Goal: Information Seeking & Learning: Check status

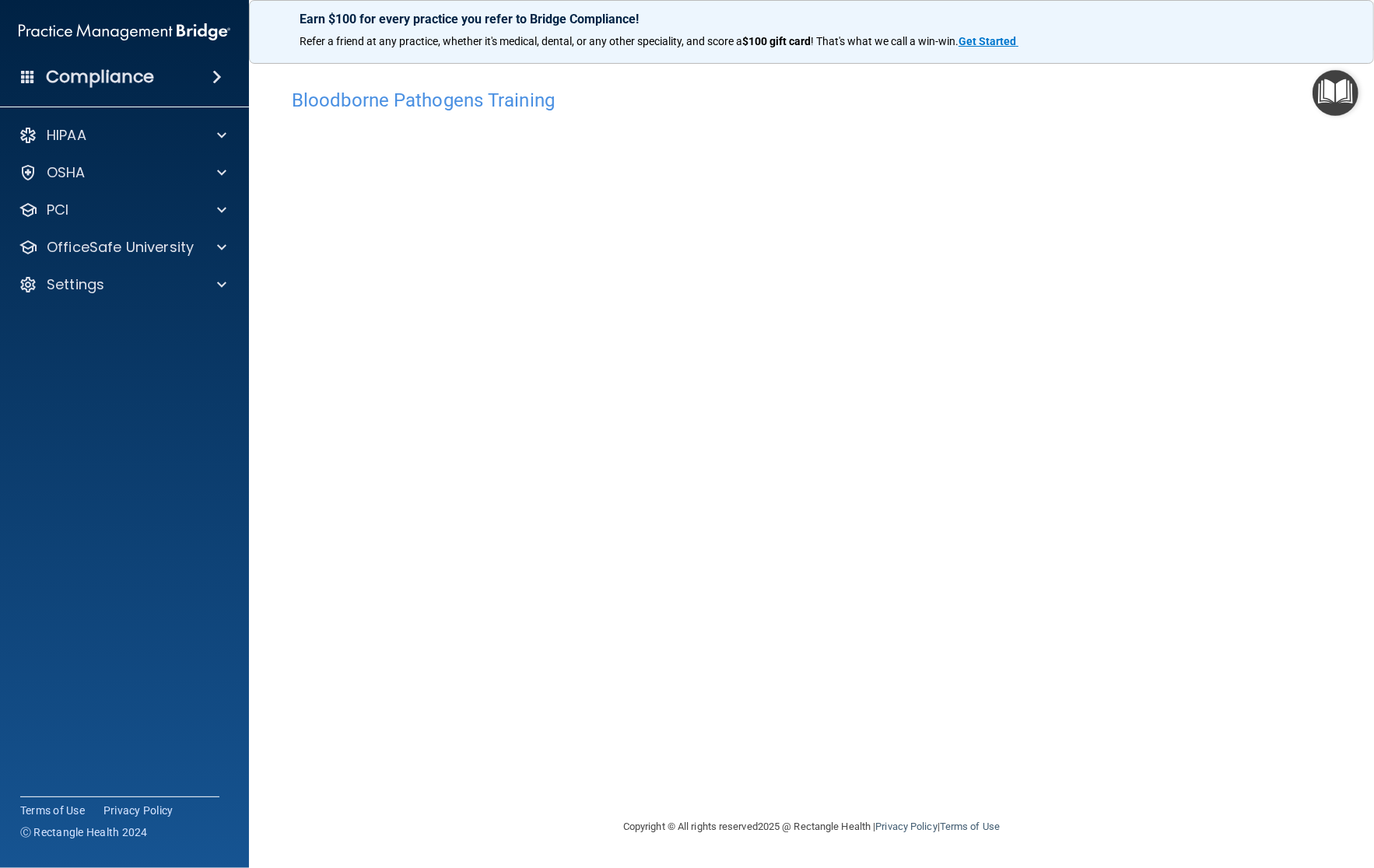
click at [515, 635] on div "Bloodborne Pathogens Training This course doesn’t expire until [DATE]. Are you …" at bounding box center [811, 448] width 1063 height 737
click at [847, 616] on div "Bloodborne Pathogens Training This course doesn’t expire until [DATE]. Are you …" at bounding box center [811, 448] width 1063 height 737
drag, startPoint x: 920, startPoint y: 796, endPoint x: 892, endPoint y: 627, distance: 171.3
click at [913, 760] on div "Bloodborne Pathogens Training This course doesn’t expire until [DATE]. Are you …" at bounding box center [811, 448] width 1063 height 737
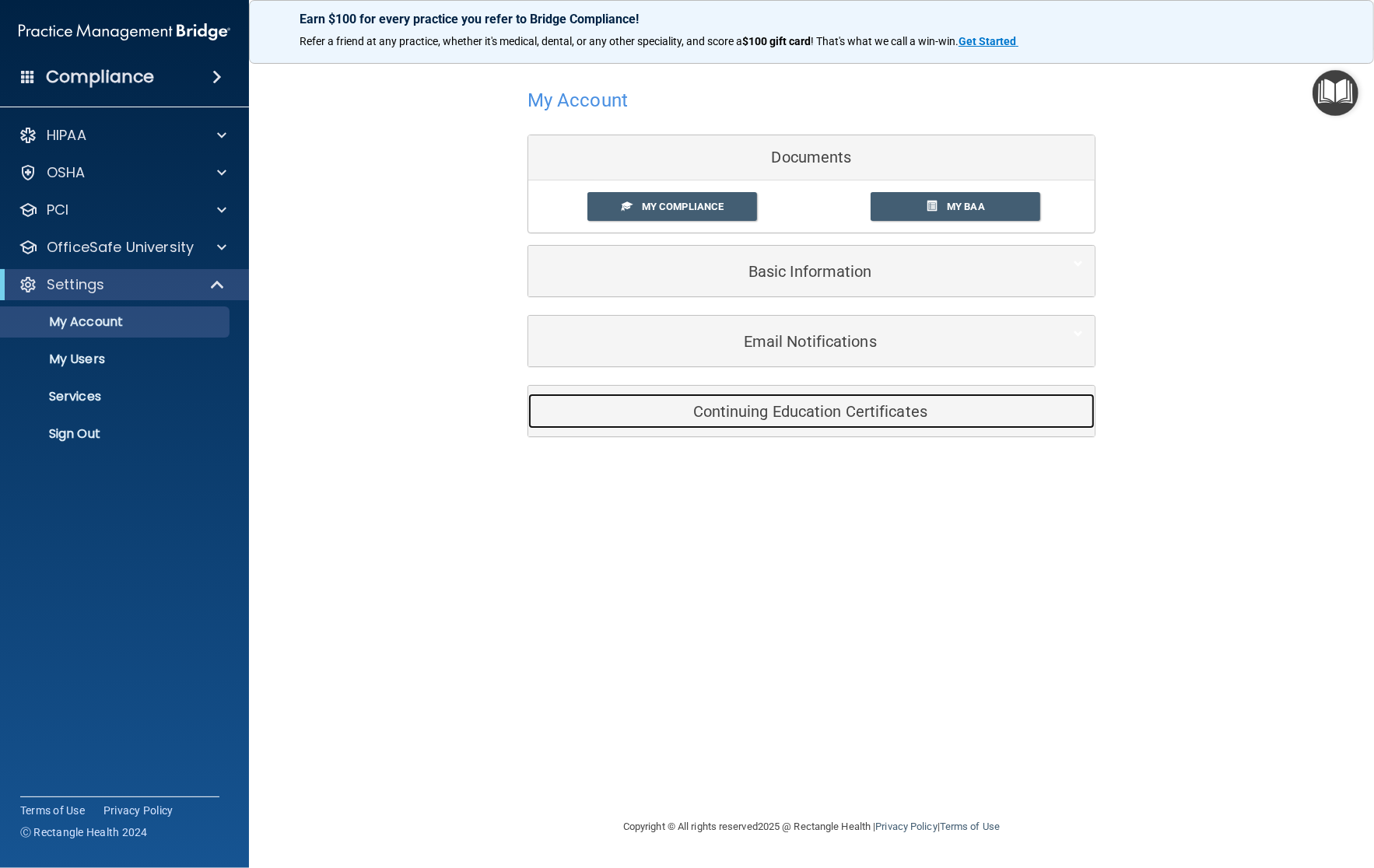
click at [801, 403] on h5 "Continuing Education Certificates" at bounding box center [788, 411] width 496 height 17
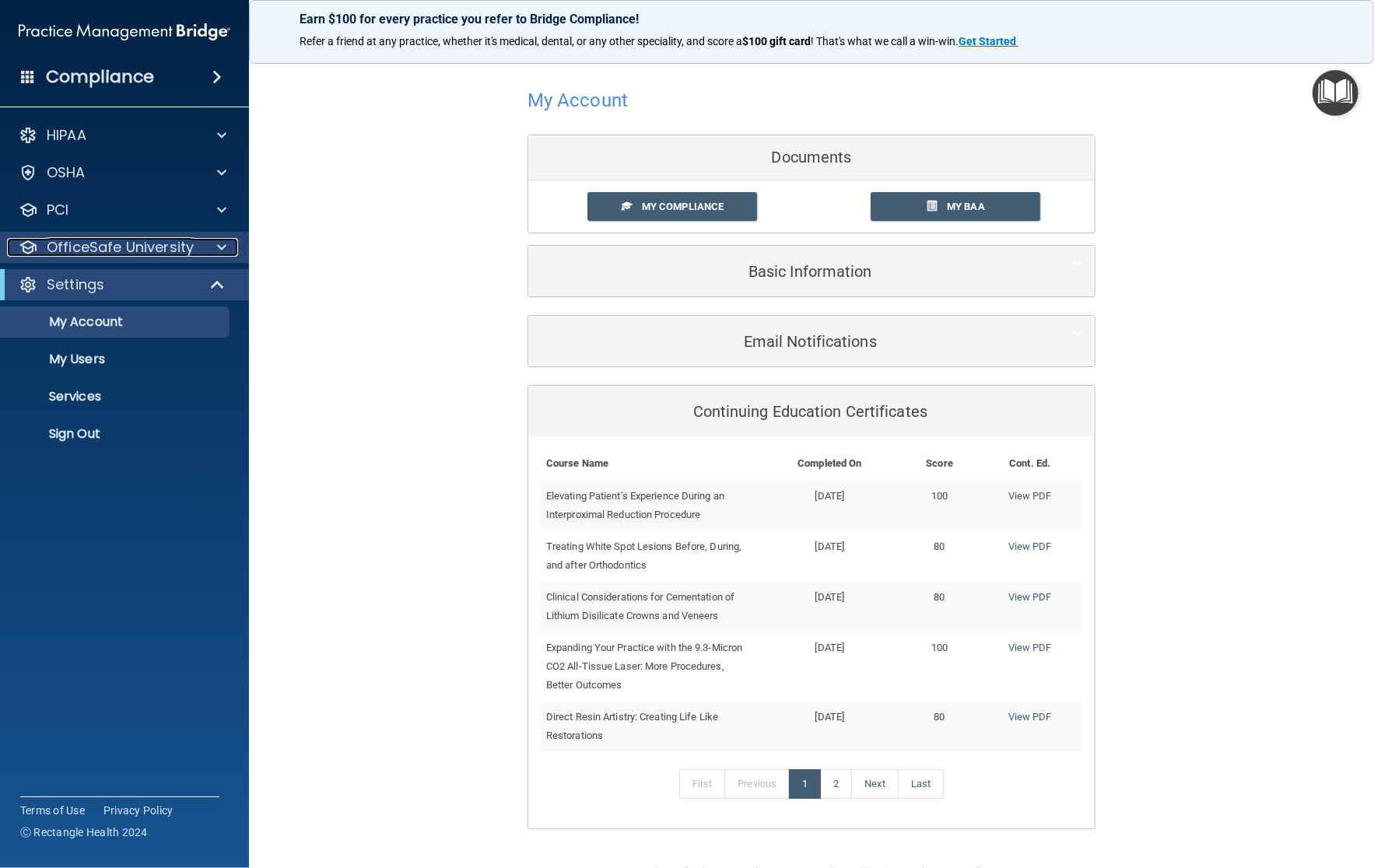
click at [212, 241] on div at bounding box center [219, 247] width 39 height 19
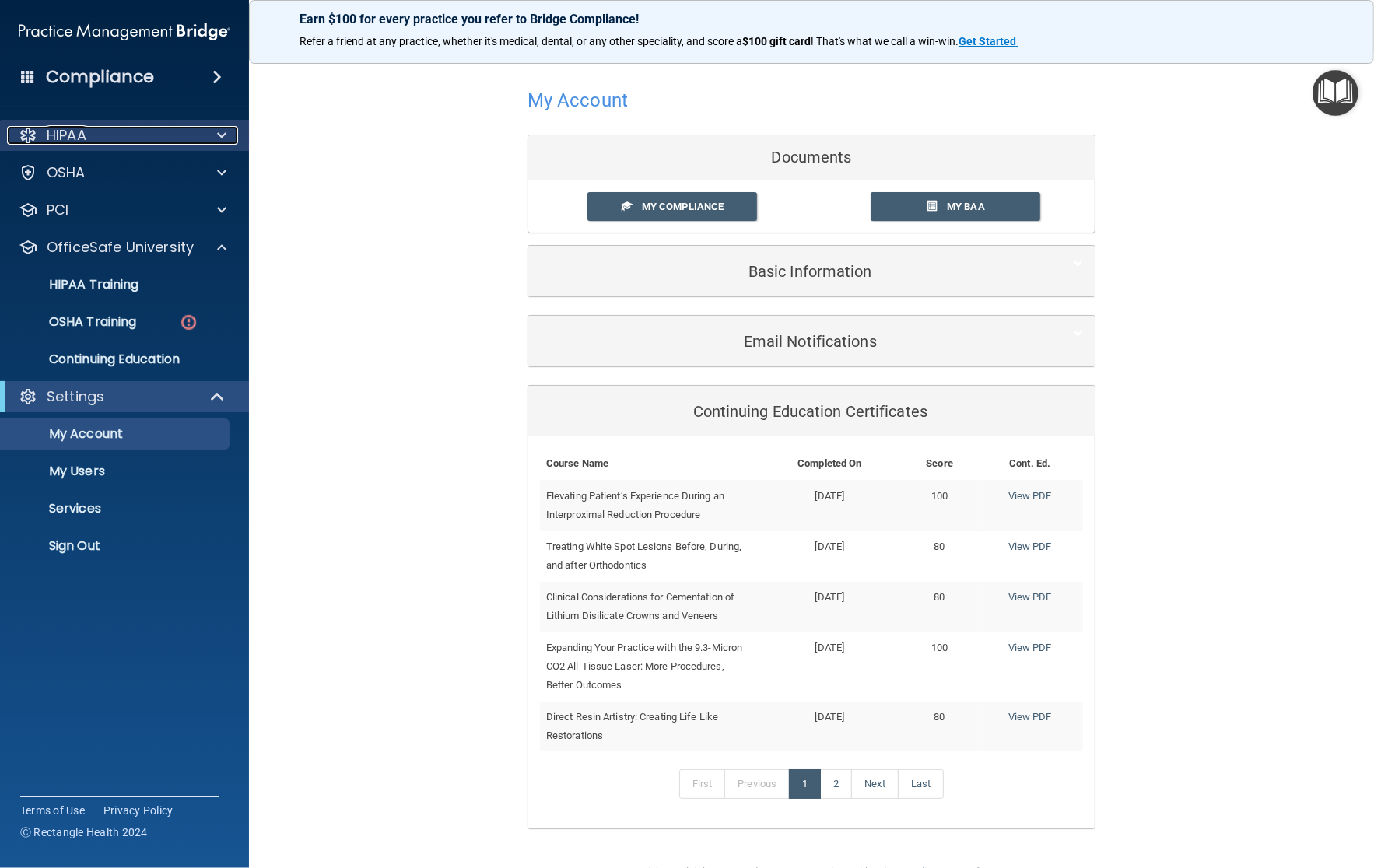
click at [210, 130] on div at bounding box center [219, 135] width 39 height 19
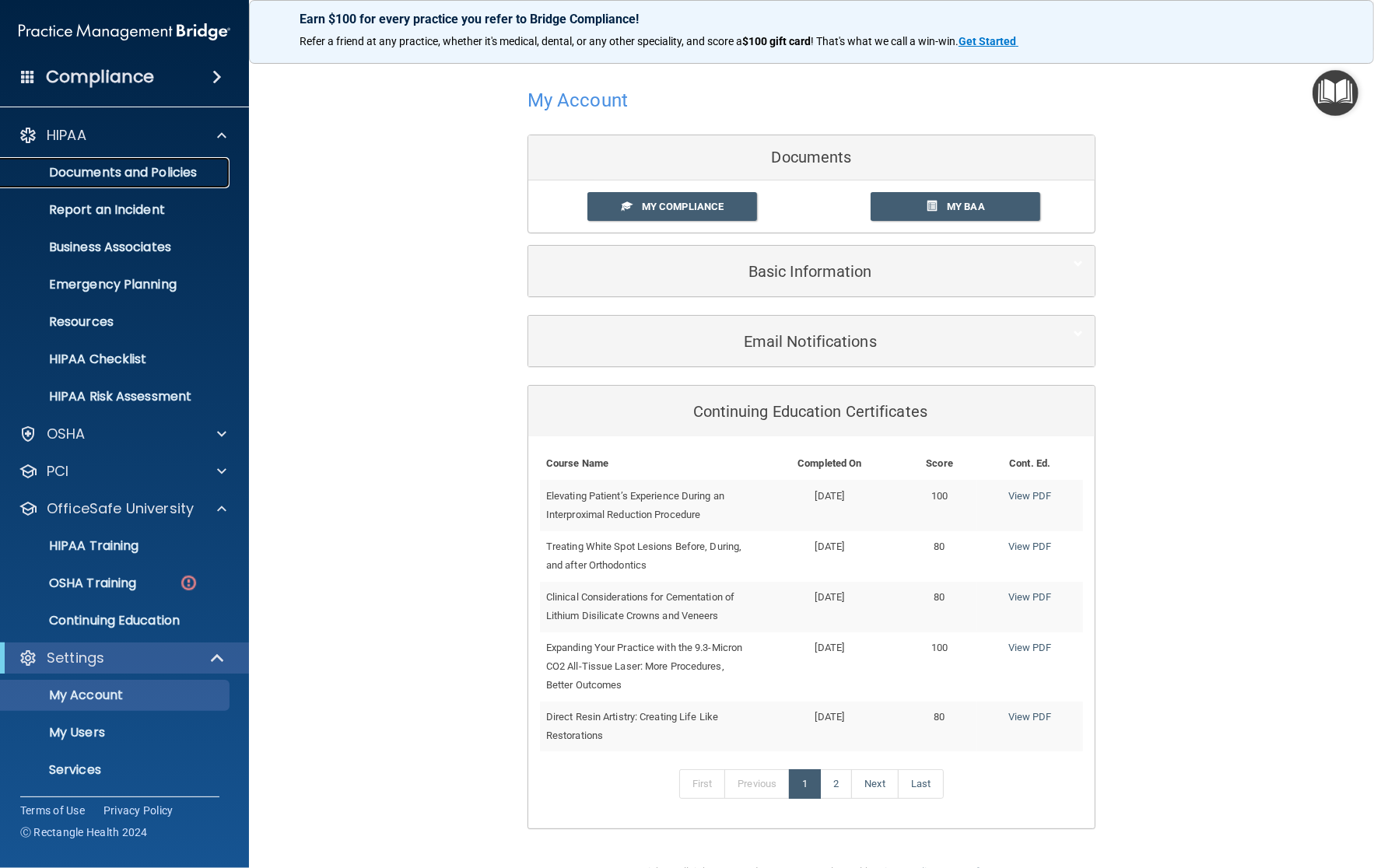
click at [168, 171] on p "Documents and Policies" at bounding box center [116, 172] width 212 height 15
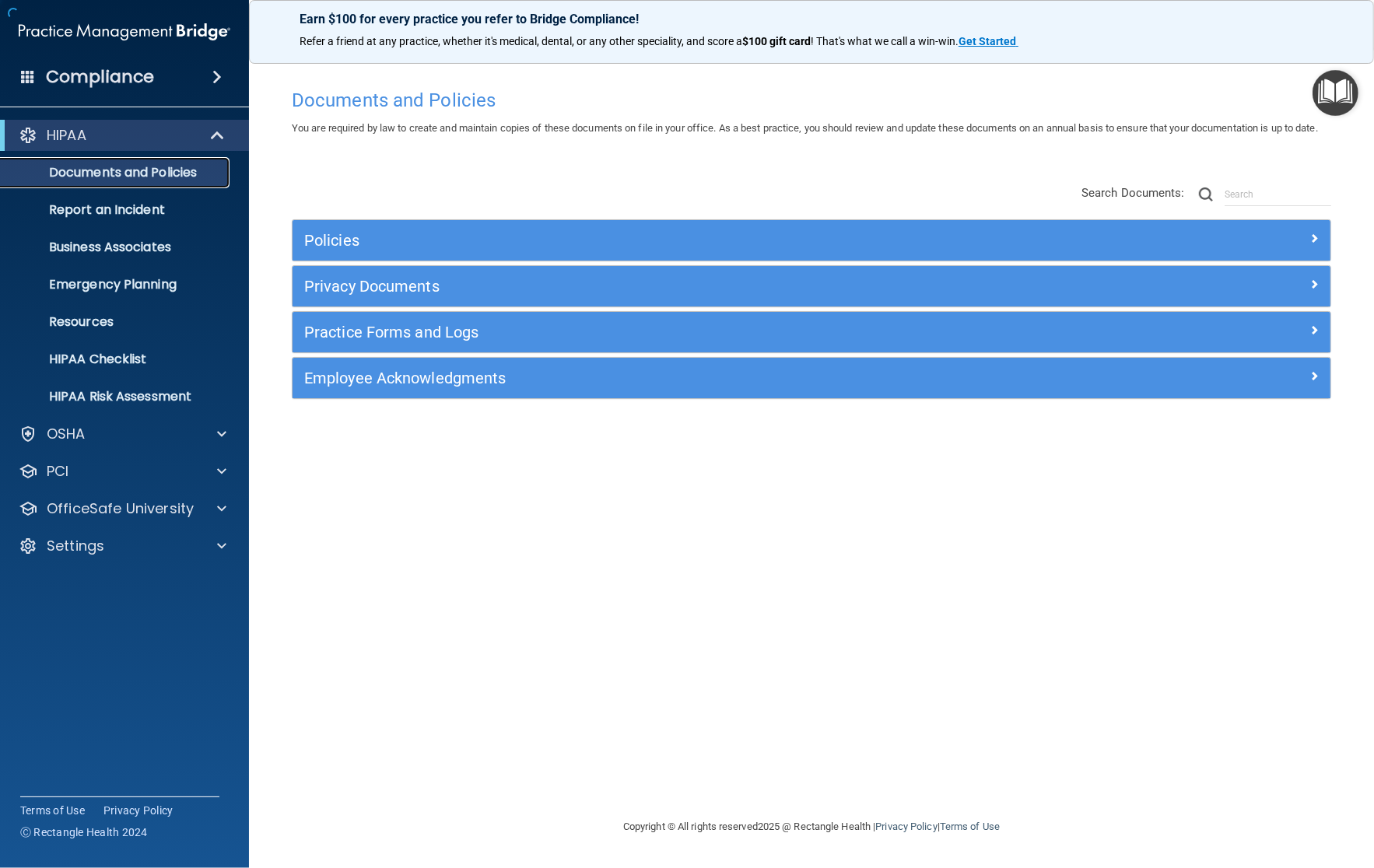
click at [168, 171] on p "Documents and Policies" at bounding box center [116, 172] width 212 height 15
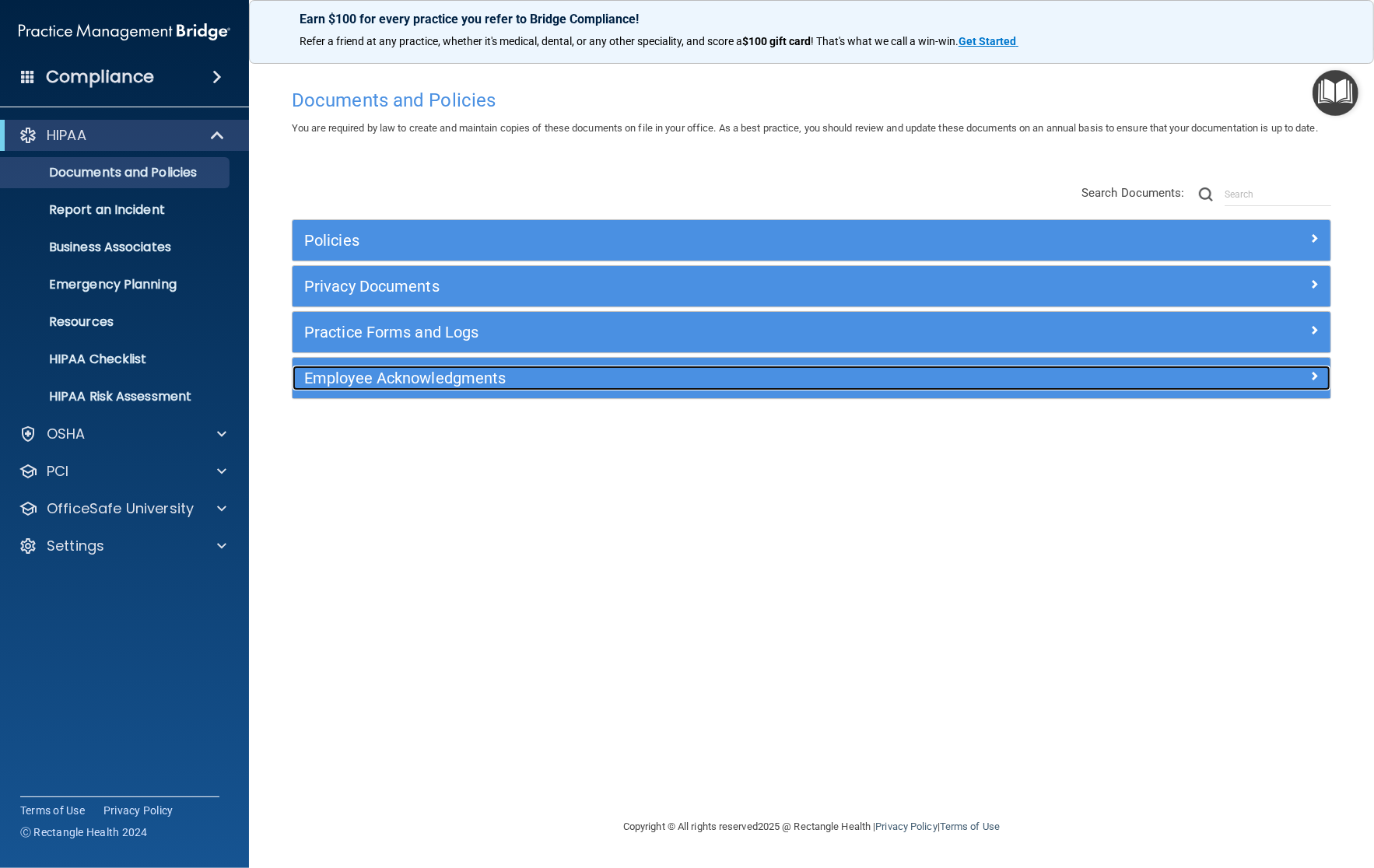
click at [410, 387] on h5 "Employee Acknowledgments" at bounding box center [682, 378] width 756 height 17
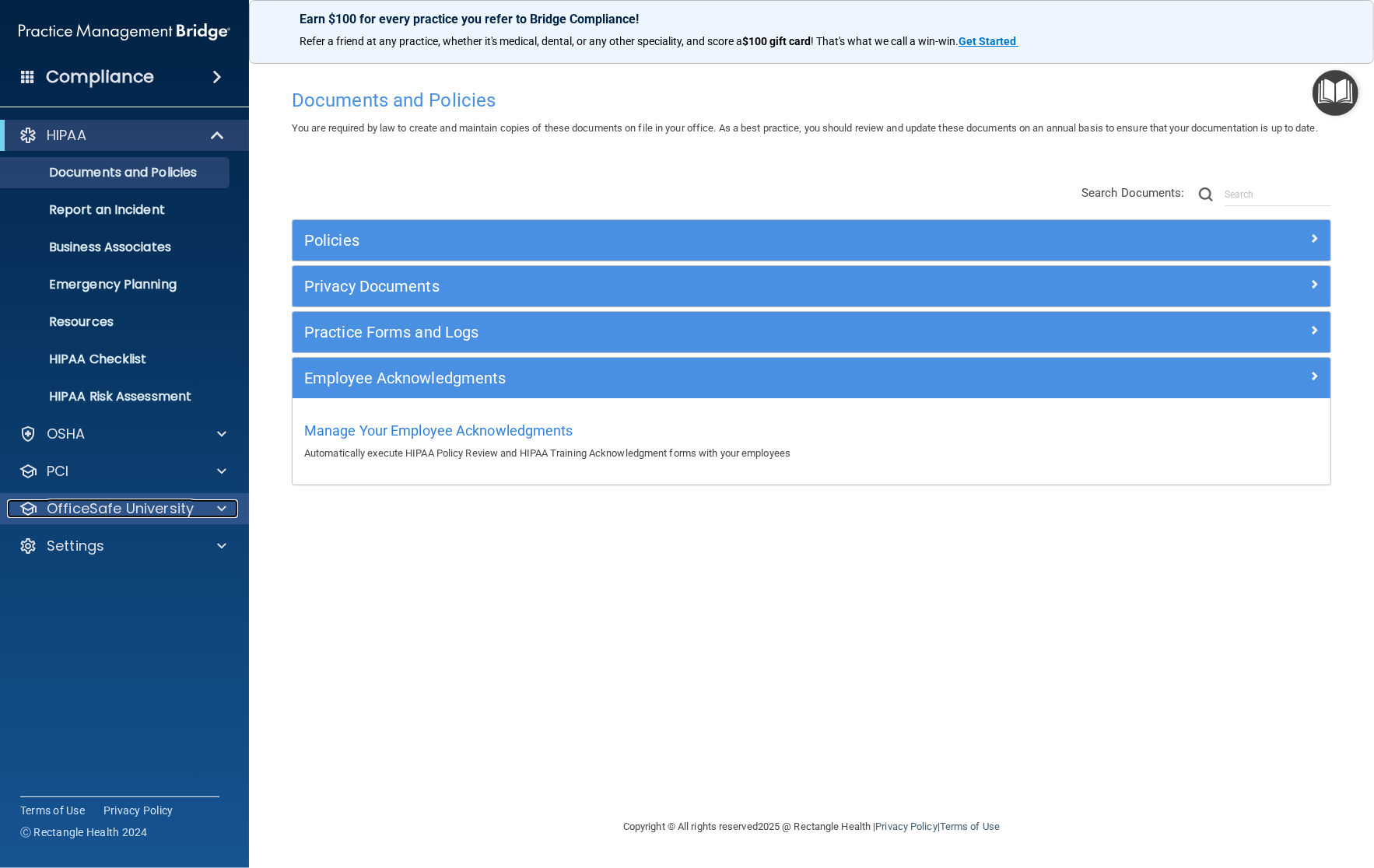
click at [119, 512] on p "OfficeSafe University" at bounding box center [121, 508] width 147 height 19
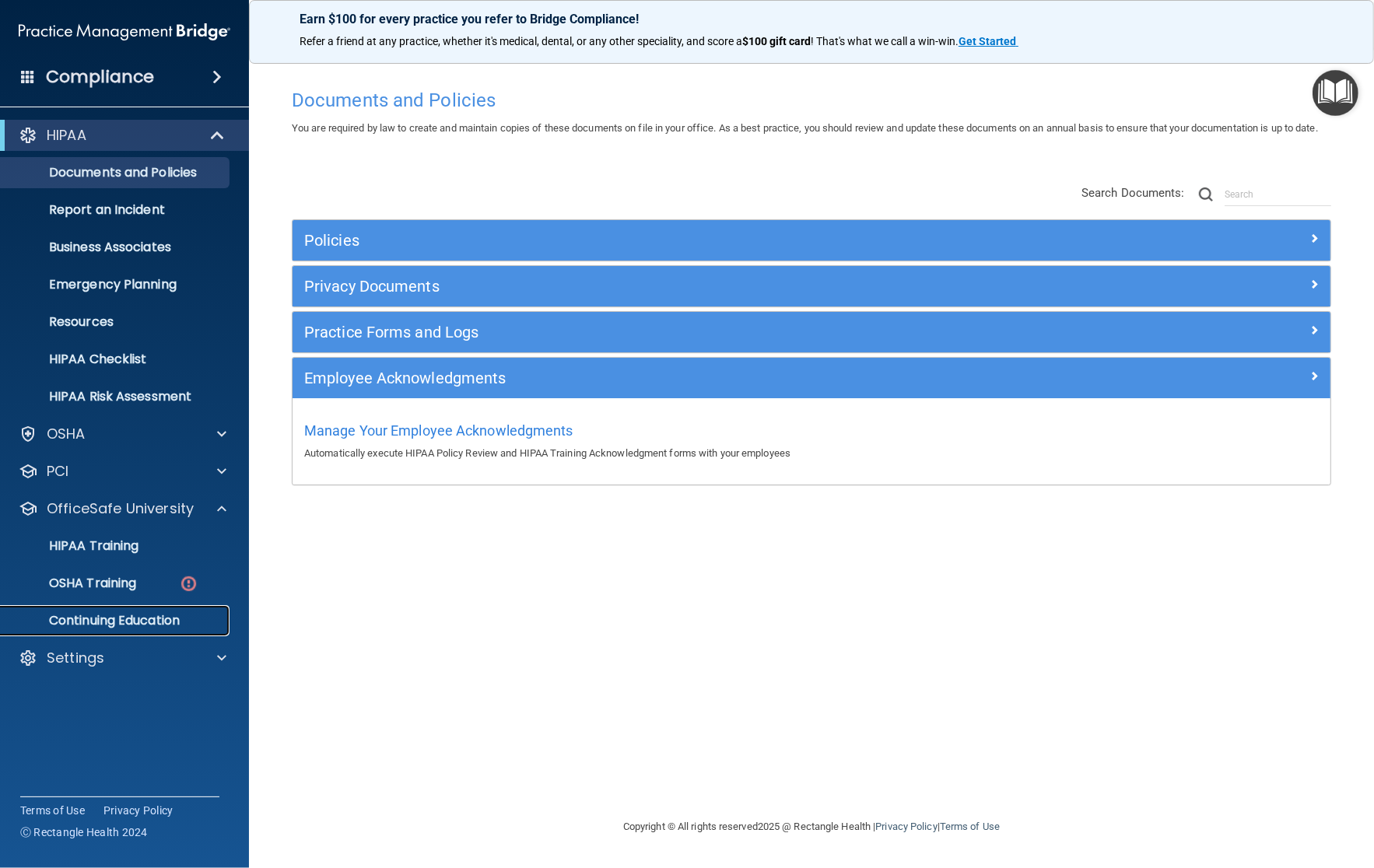
click at [135, 608] on link "Continuing Education" at bounding box center [107, 621] width 245 height 31
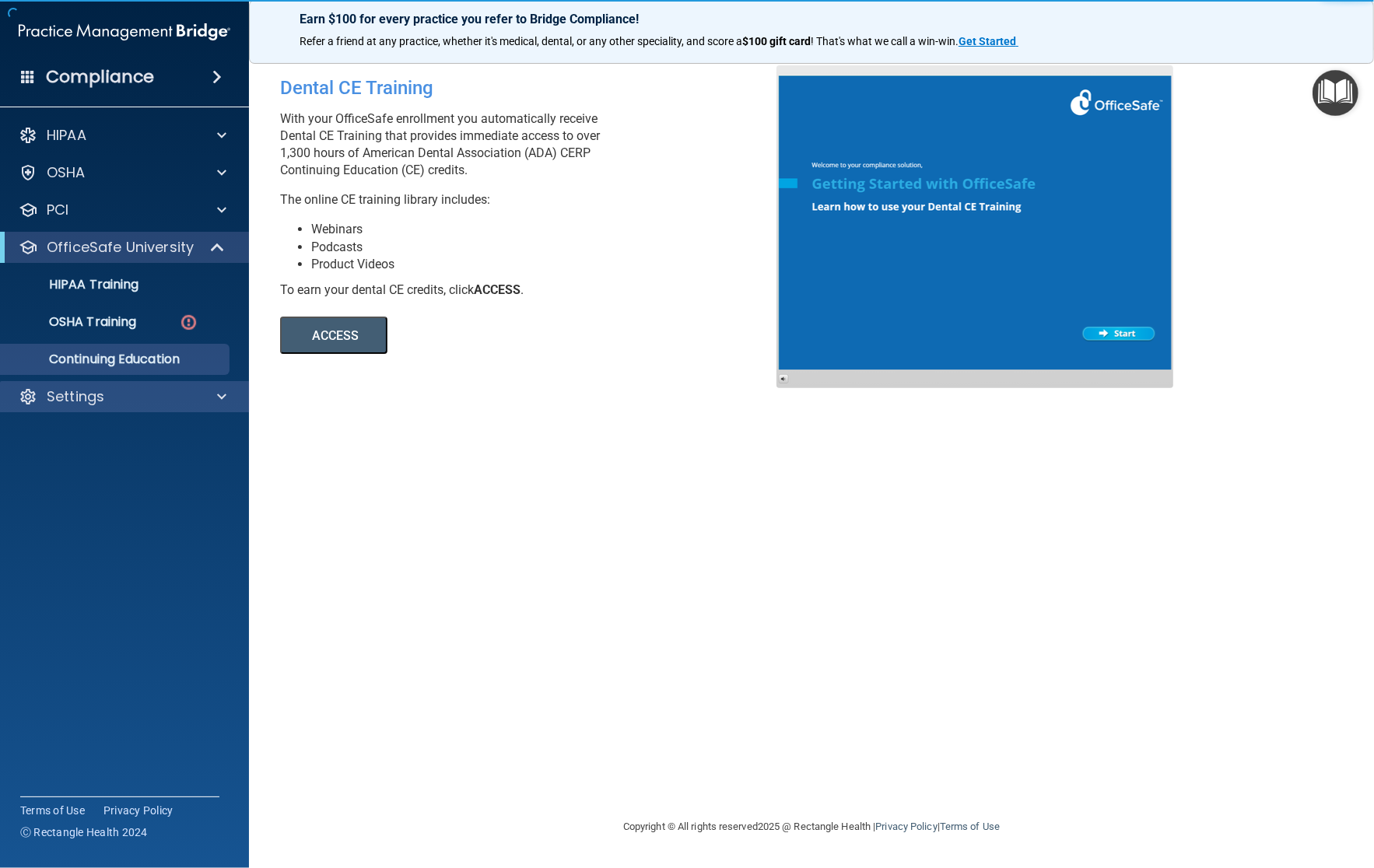
click at [127, 381] on div "Settings" at bounding box center [125, 397] width 250 height 31
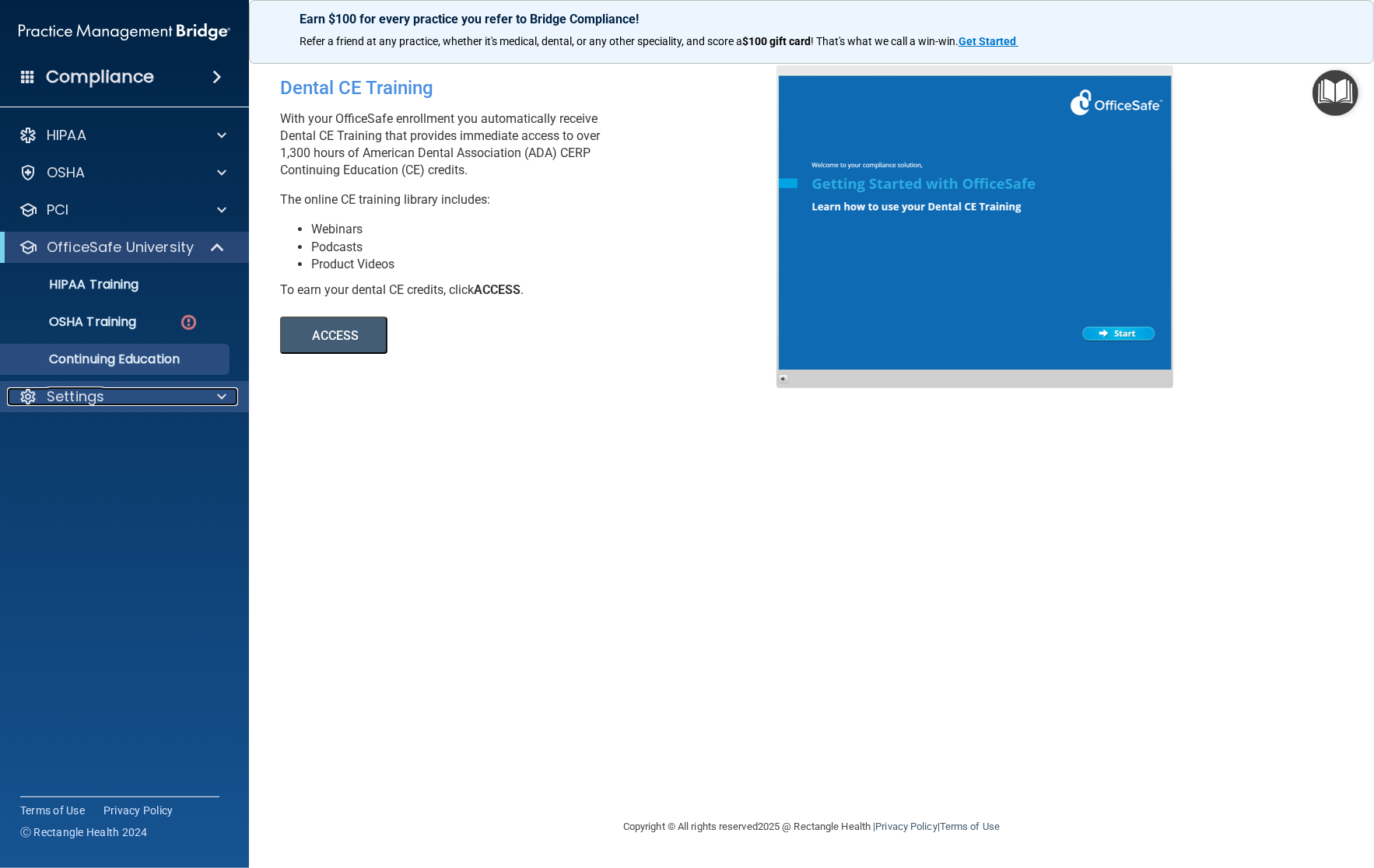
click at [137, 403] on div "Settings" at bounding box center [103, 397] width 193 height 19
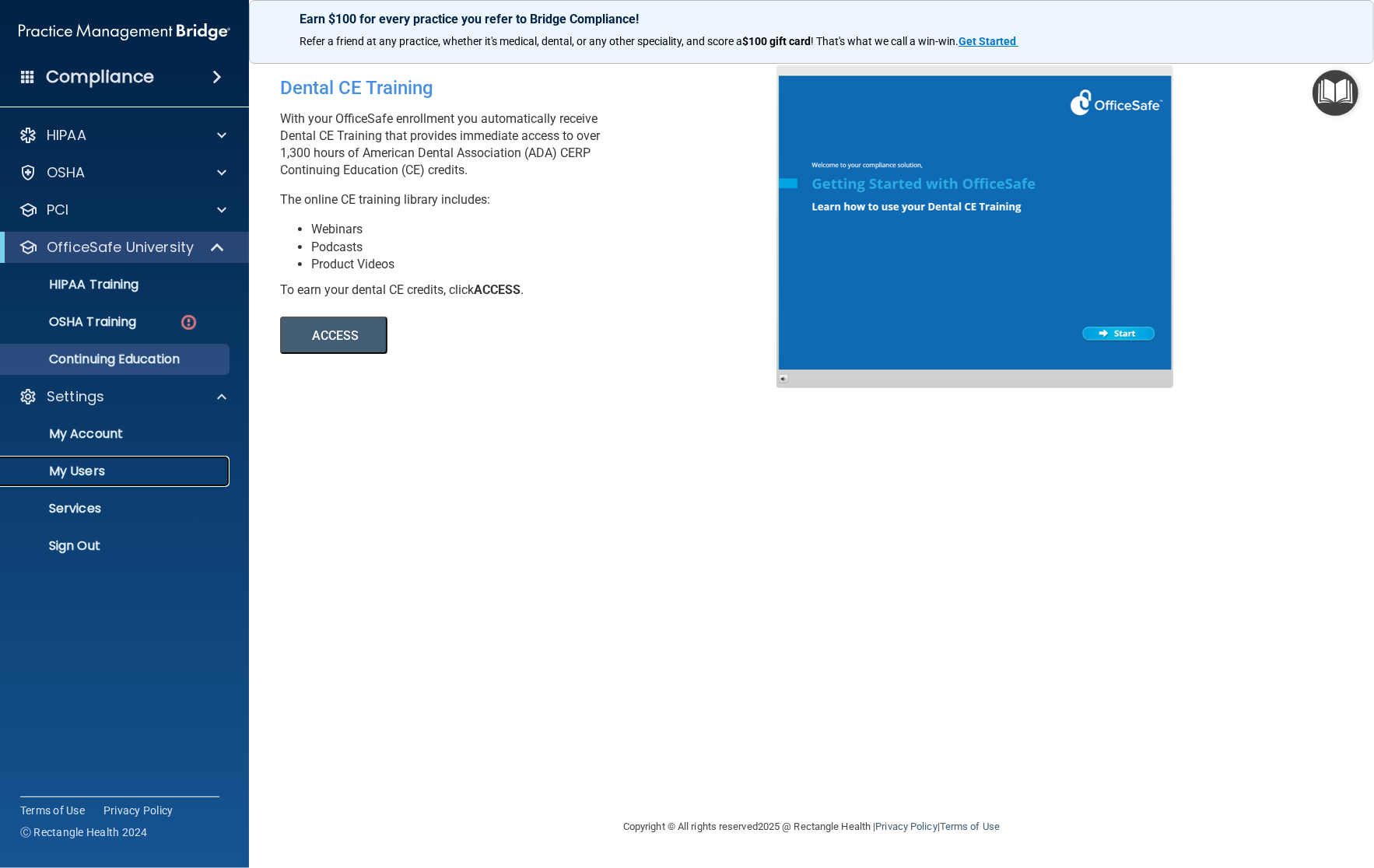
click at [87, 465] on p "My Users" at bounding box center [116, 471] width 212 height 15
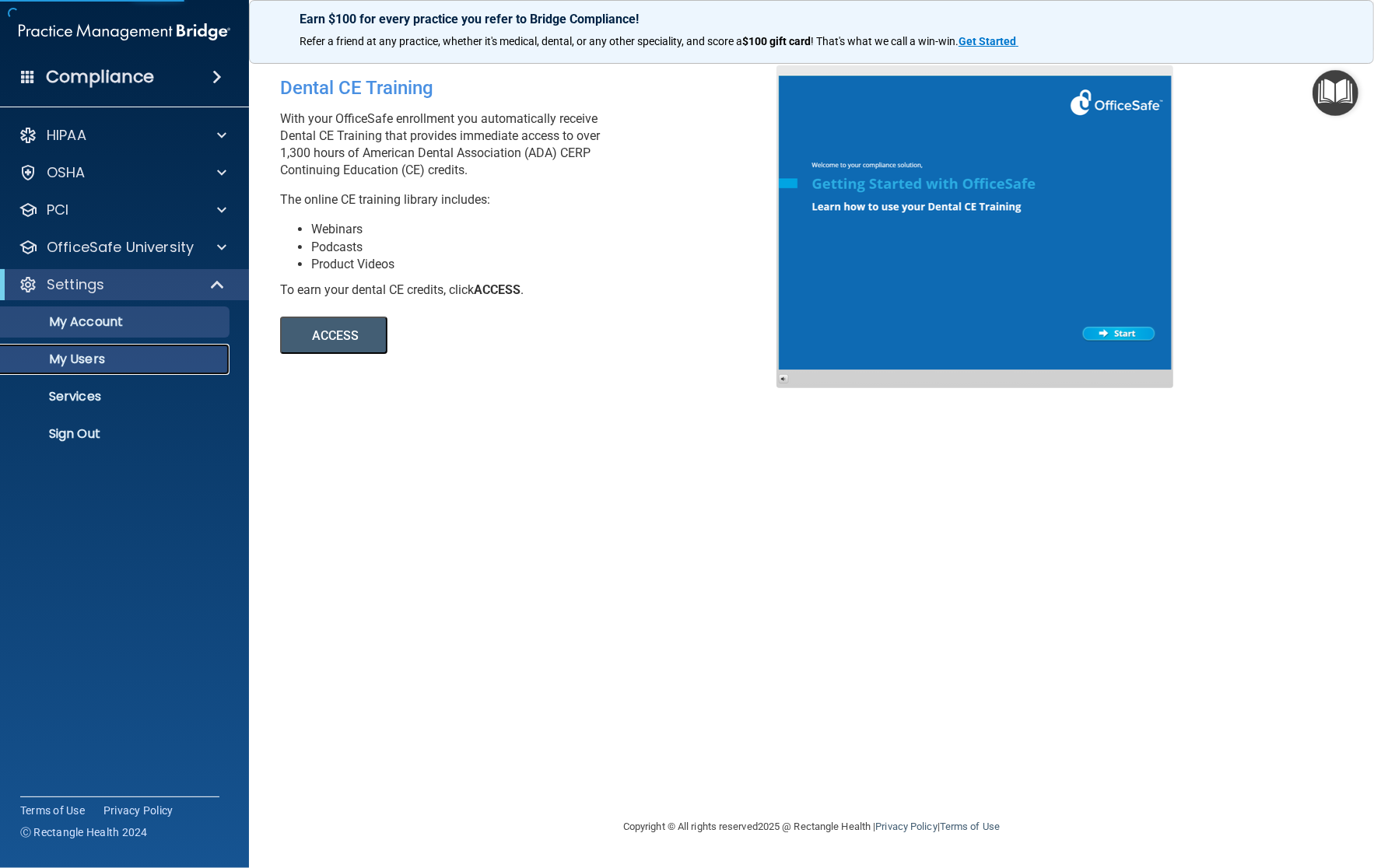
select select "20"
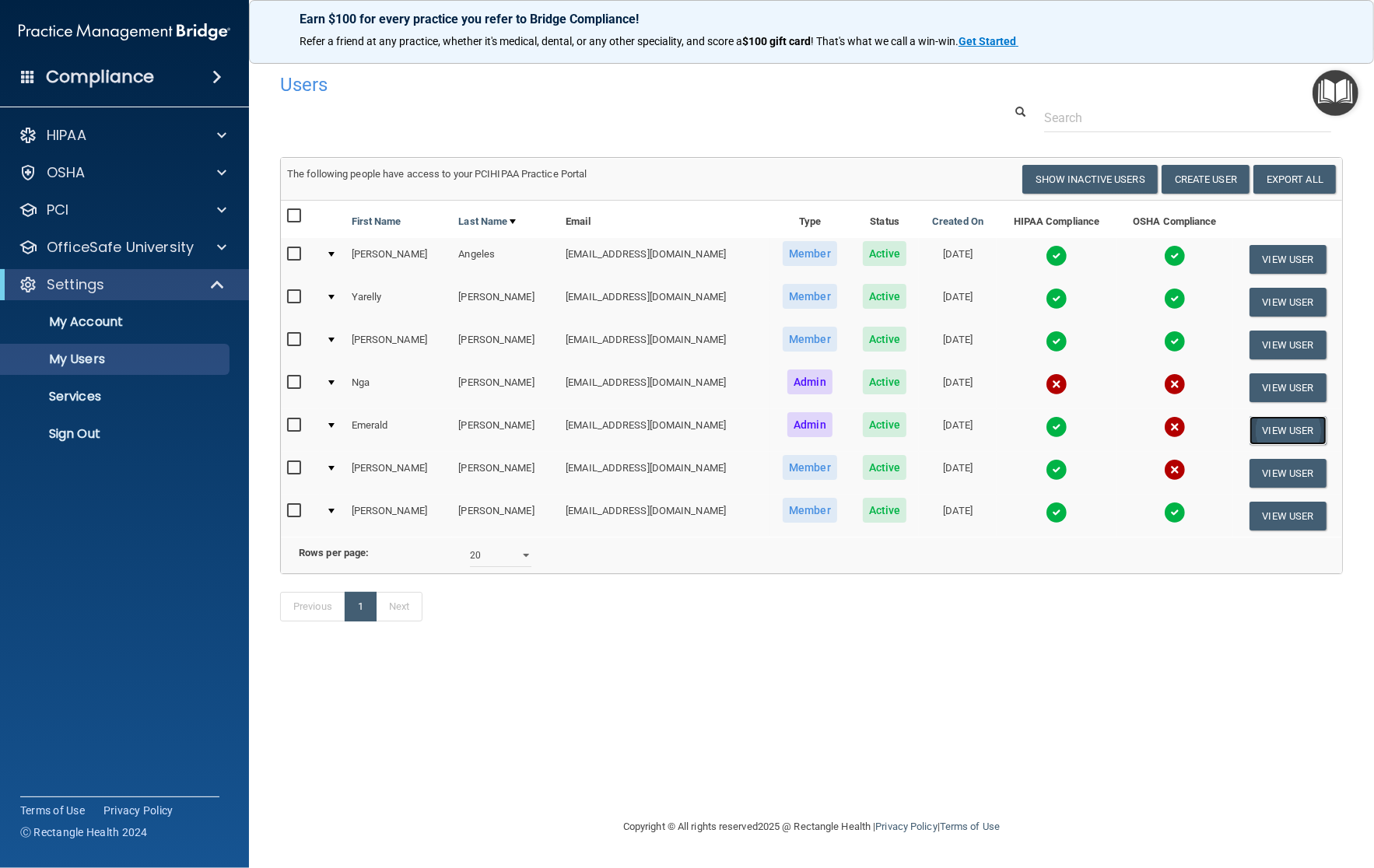
click at [1234, 432] on button "View User" at bounding box center [1288, 430] width 77 height 29
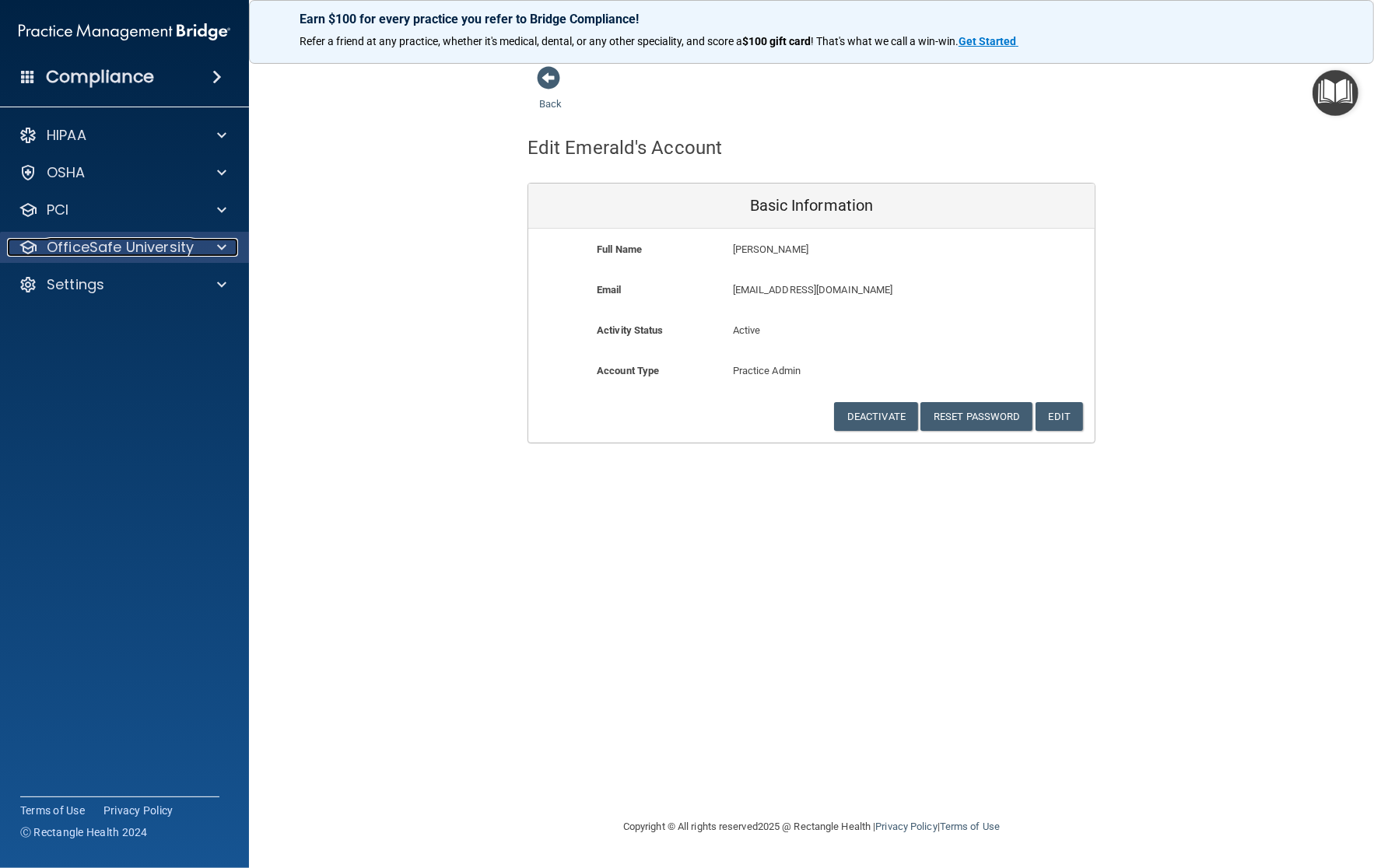
click at [196, 250] on div "OfficeSafe University" at bounding box center [103, 247] width 193 height 19
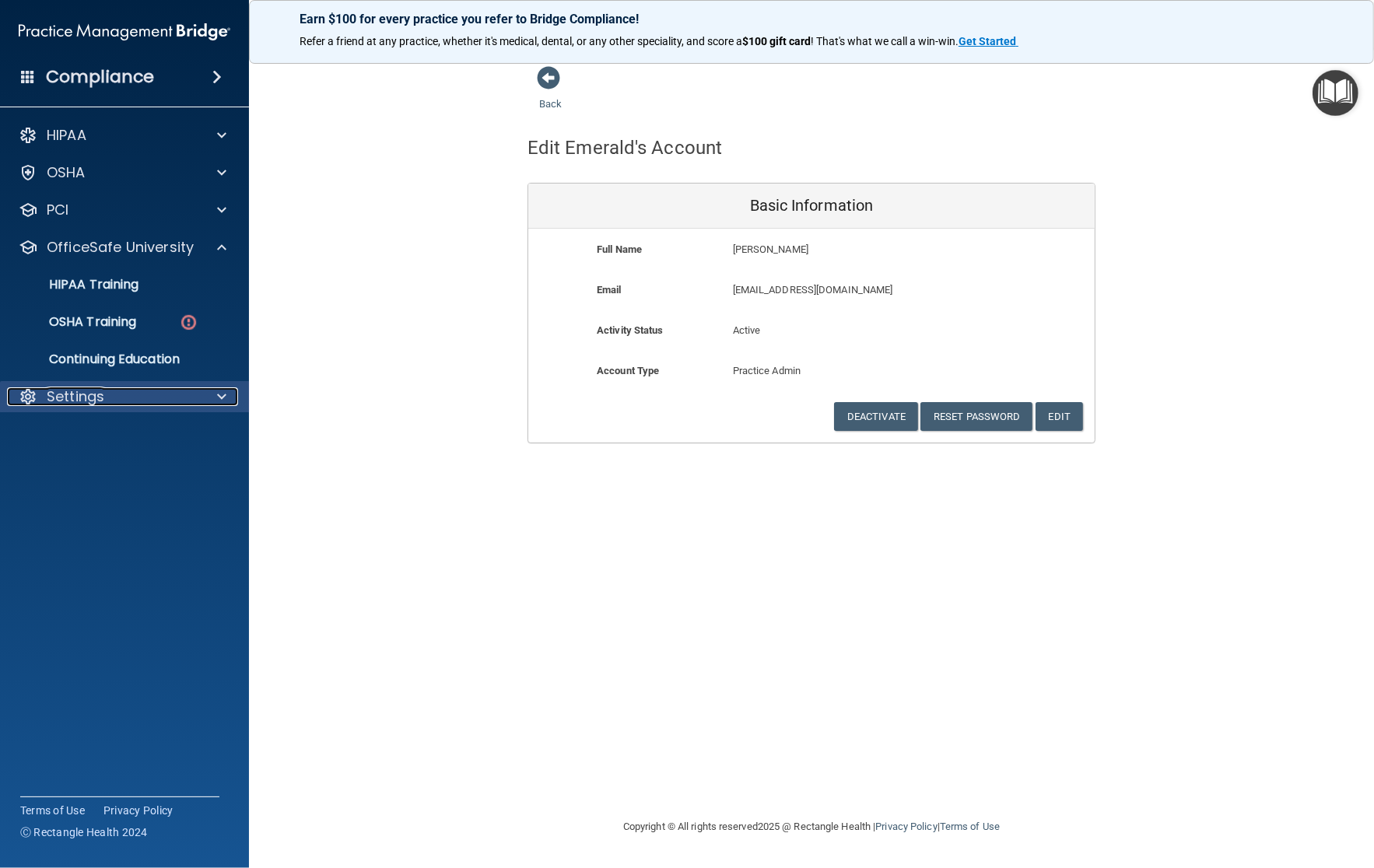
click at [152, 393] on div "Settings" at bounding box center [103, 397] width 193 height 19
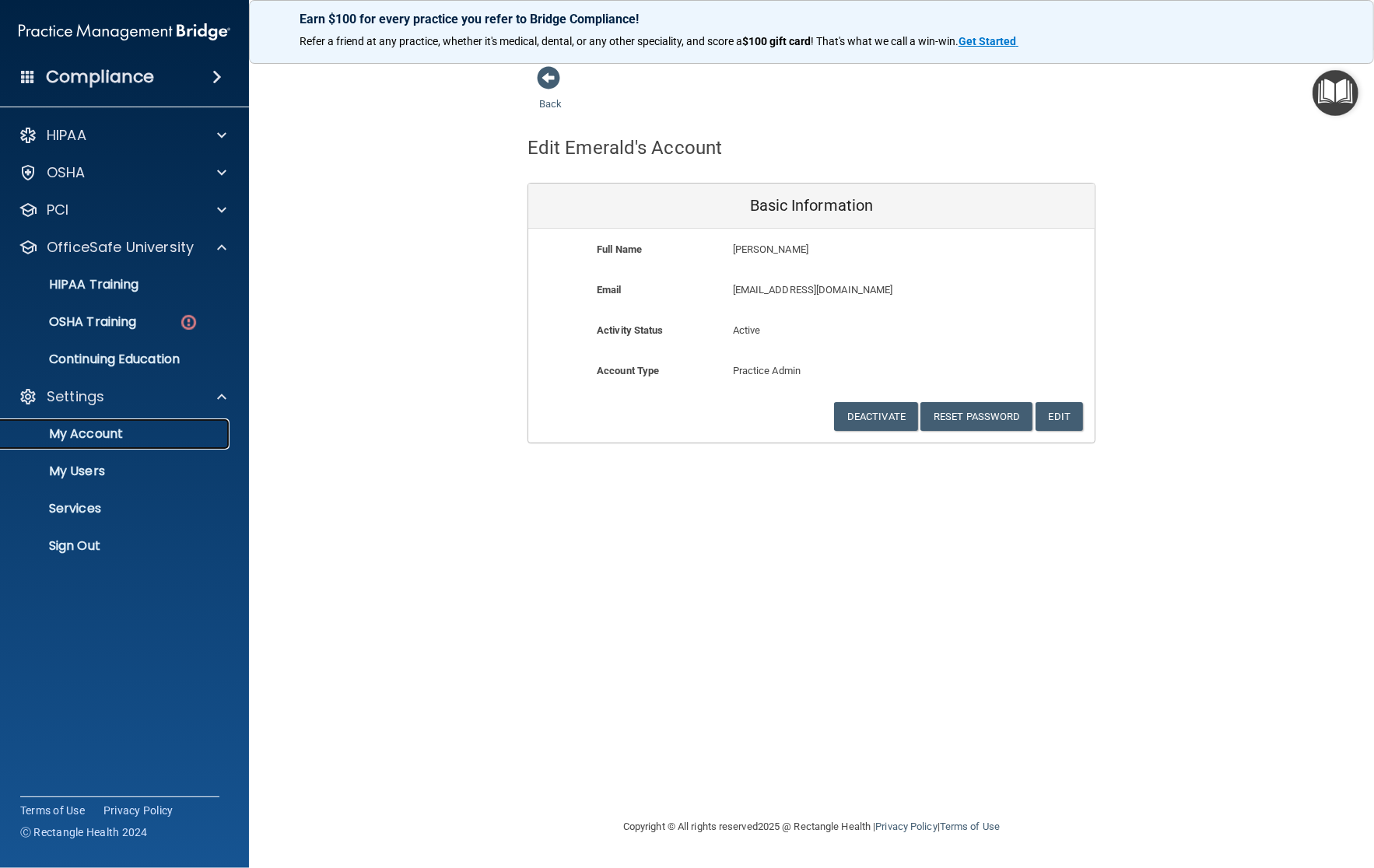
click at [133, 439] on p "My Account" at bounding box center [116, 434] width 212 height 15
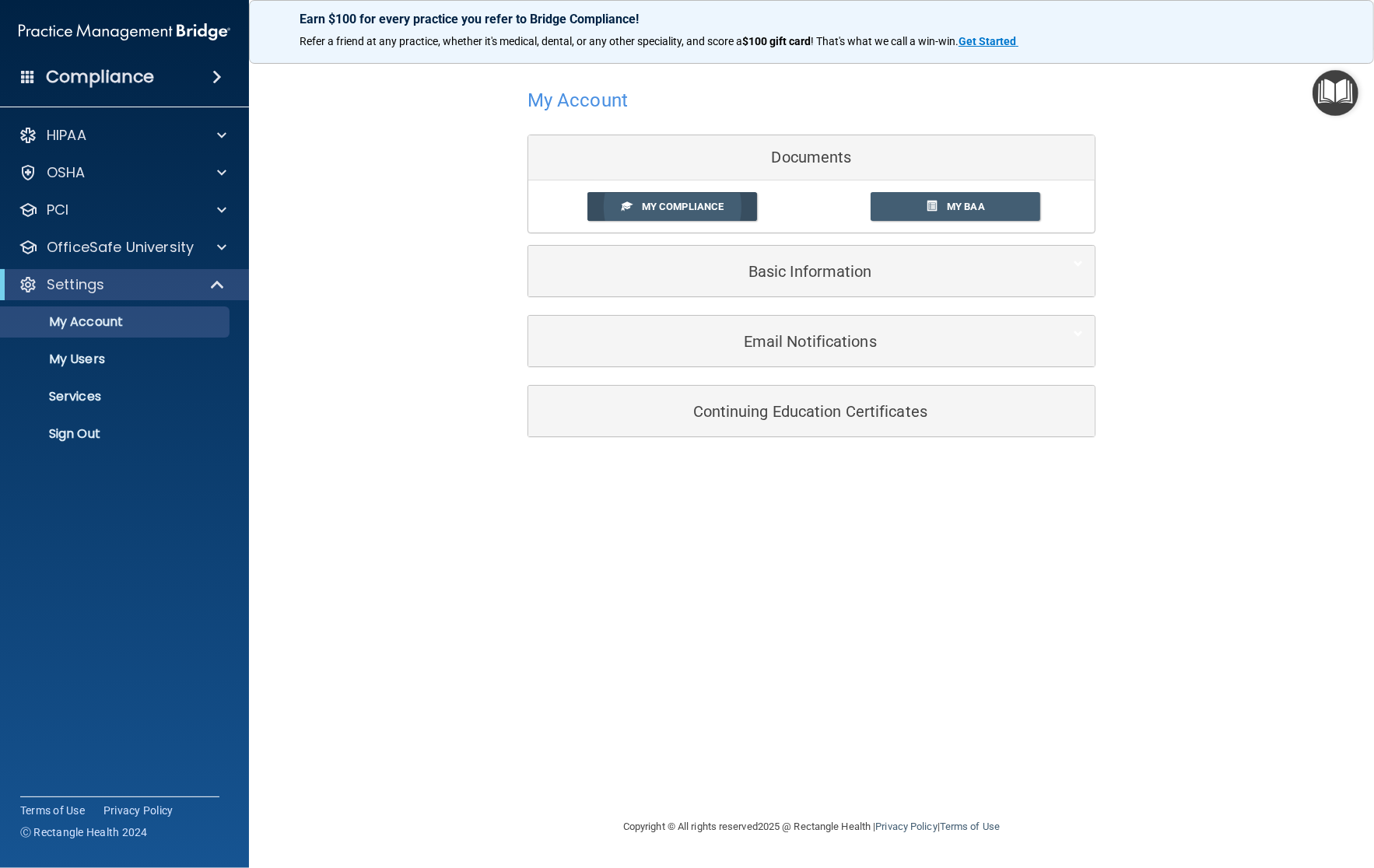
click at [696, 198] on link "My Compliance" at bounding box center [672, 207] width 170 height 29
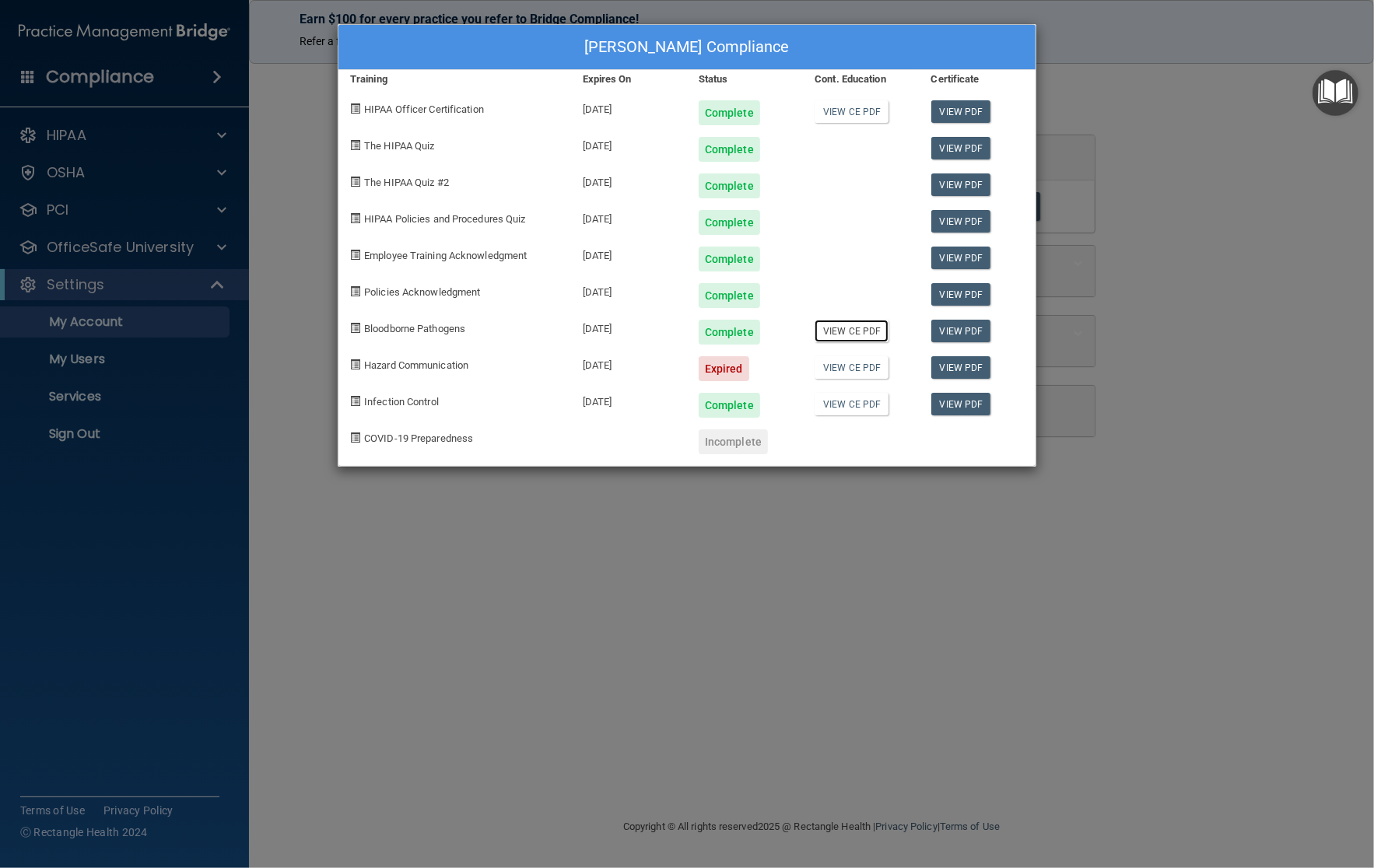
click at [854, 327] on link "View CE PDF" at bounding box center [852, 331] width 74 height 23
click at [818, 585] on div "Emerald Nguyen's Compliance Training Expires On Status Cont. Education Certific…" at bounding box center [687, 434] width 1374 height 868
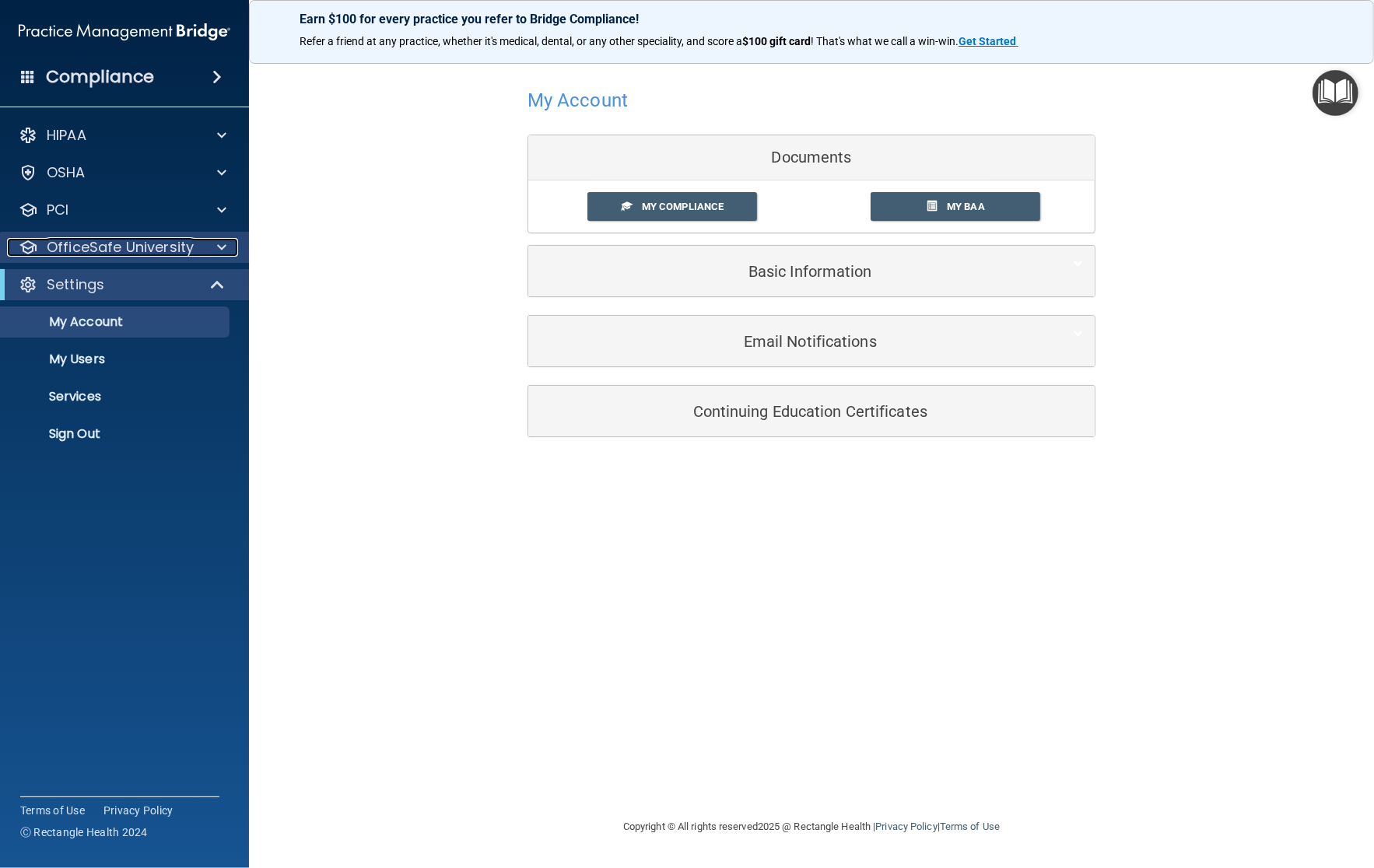
click at [97, 247] on p "OfficeSafe University" at bounding box center [121, 247] width 147 height 19
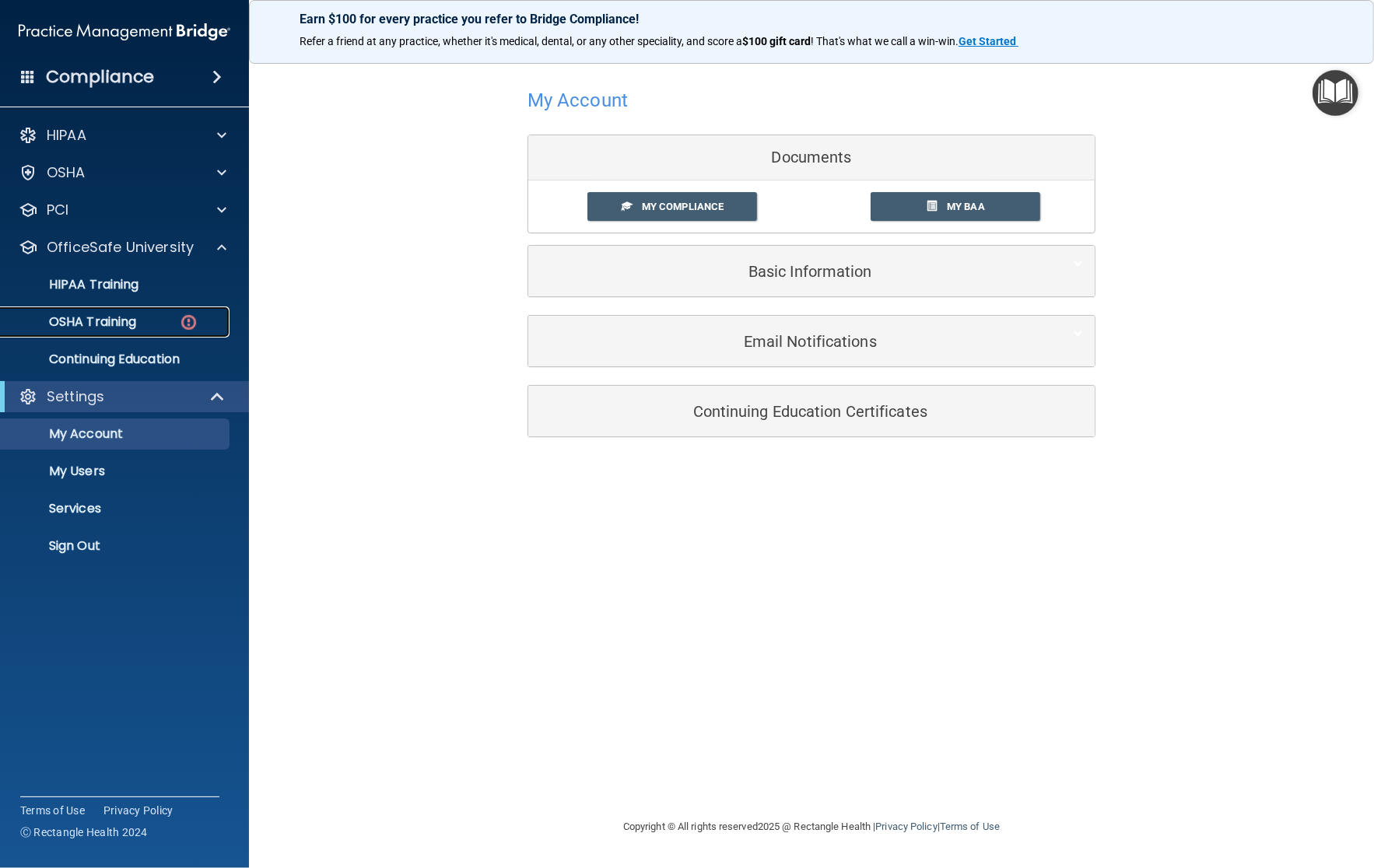
click at [102, 323] on p "OSHA Training" at bounding box center [73, 322] width 126 height 15
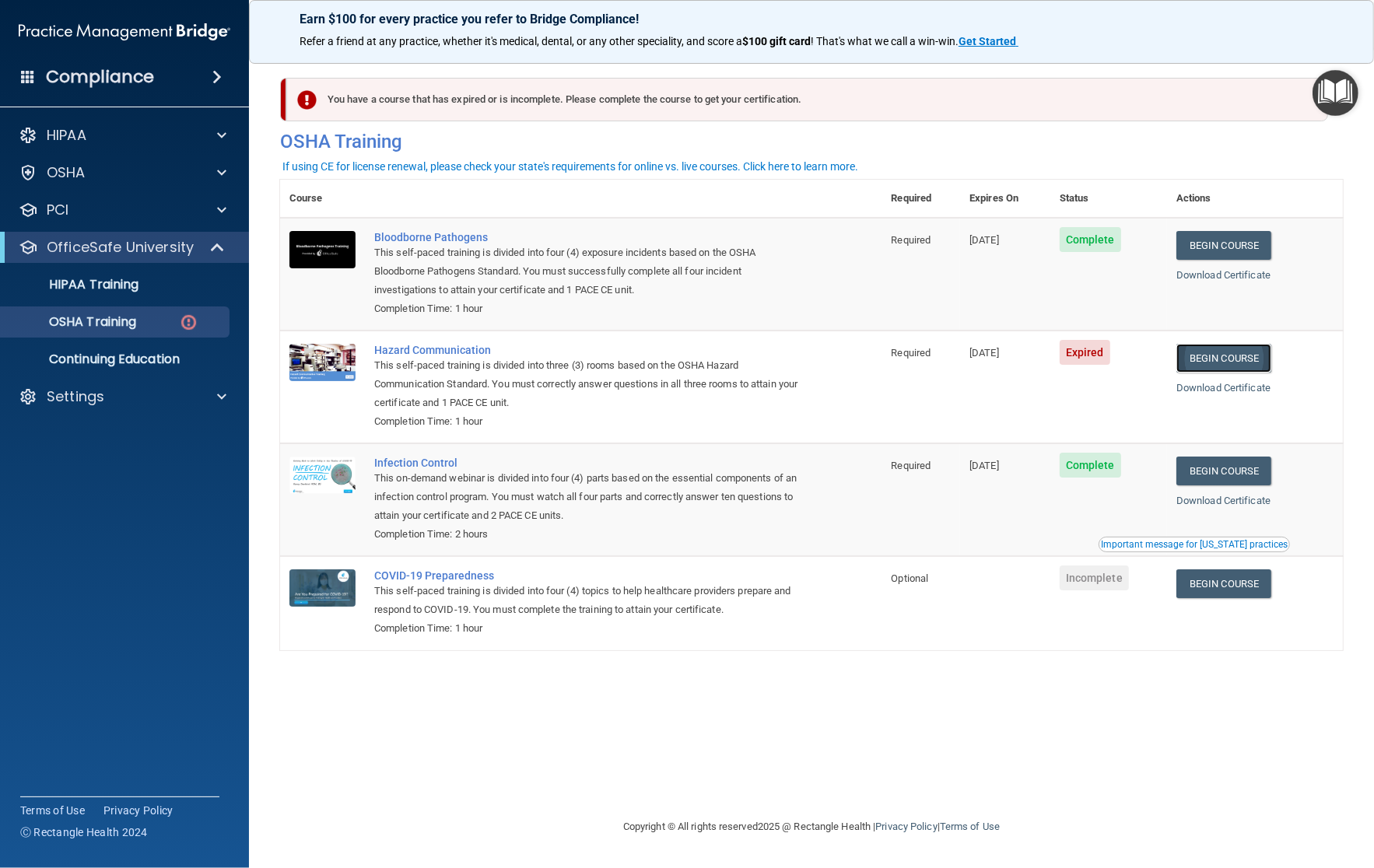
click at [1230, 366] on link "Begin Course" at bounding box center [1224, 358] width 95 height 29
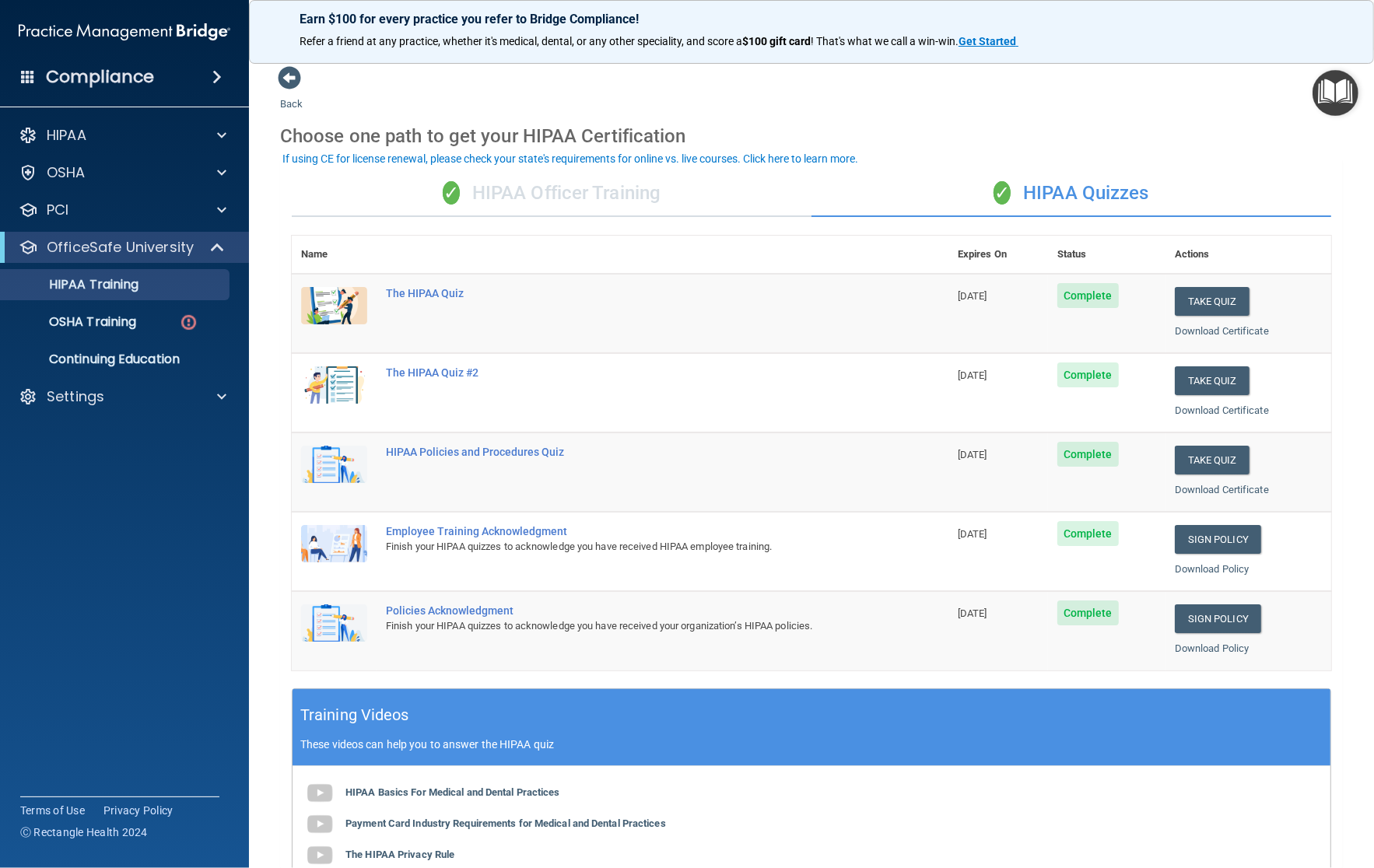
click at [889, 794] on div "HIPAA Basics For Medical and Dental Practices Payment Card Industry Requirement…" at bounding box center [811, 872] width 1038 height 210
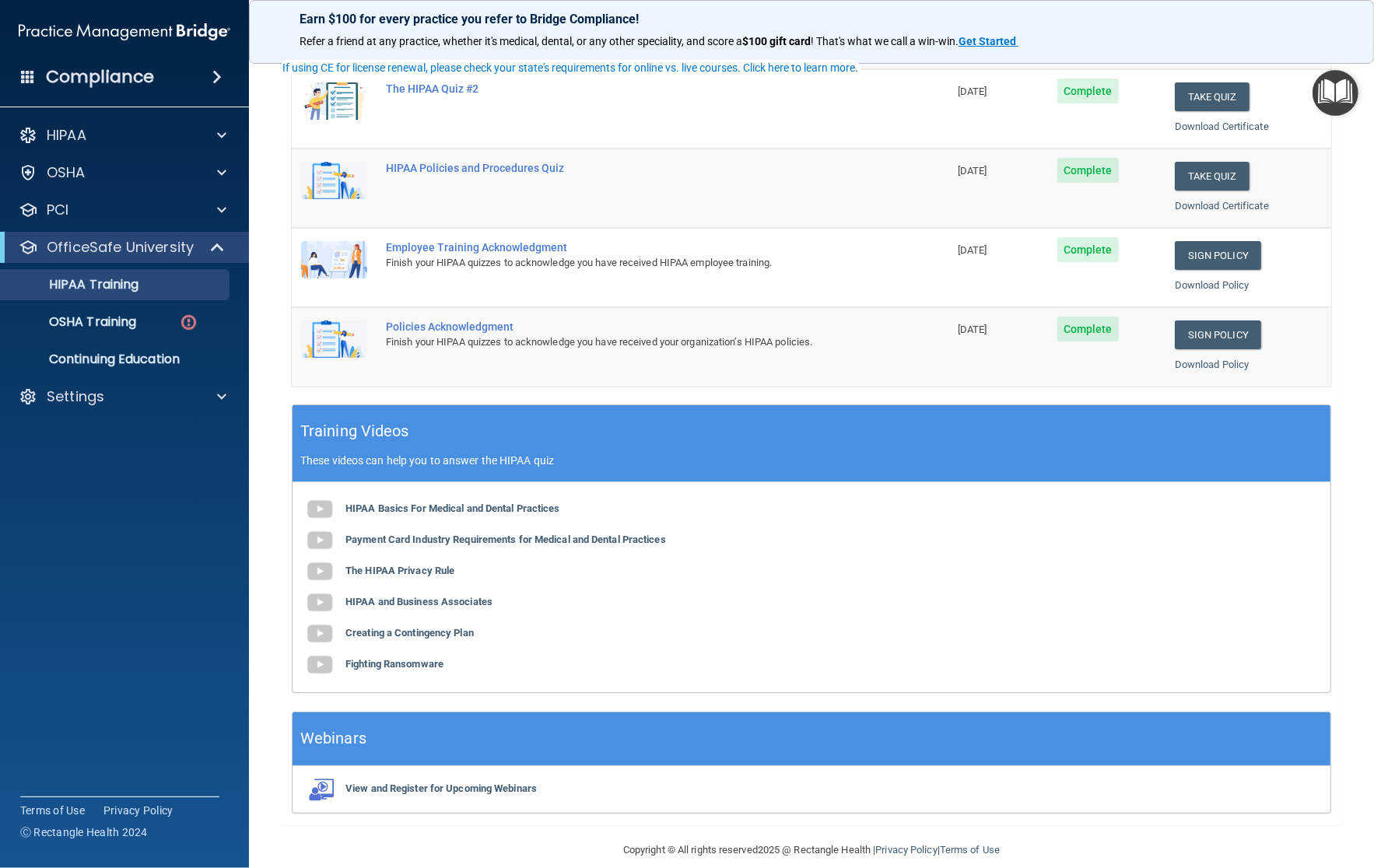
scroll to position [304, 0]
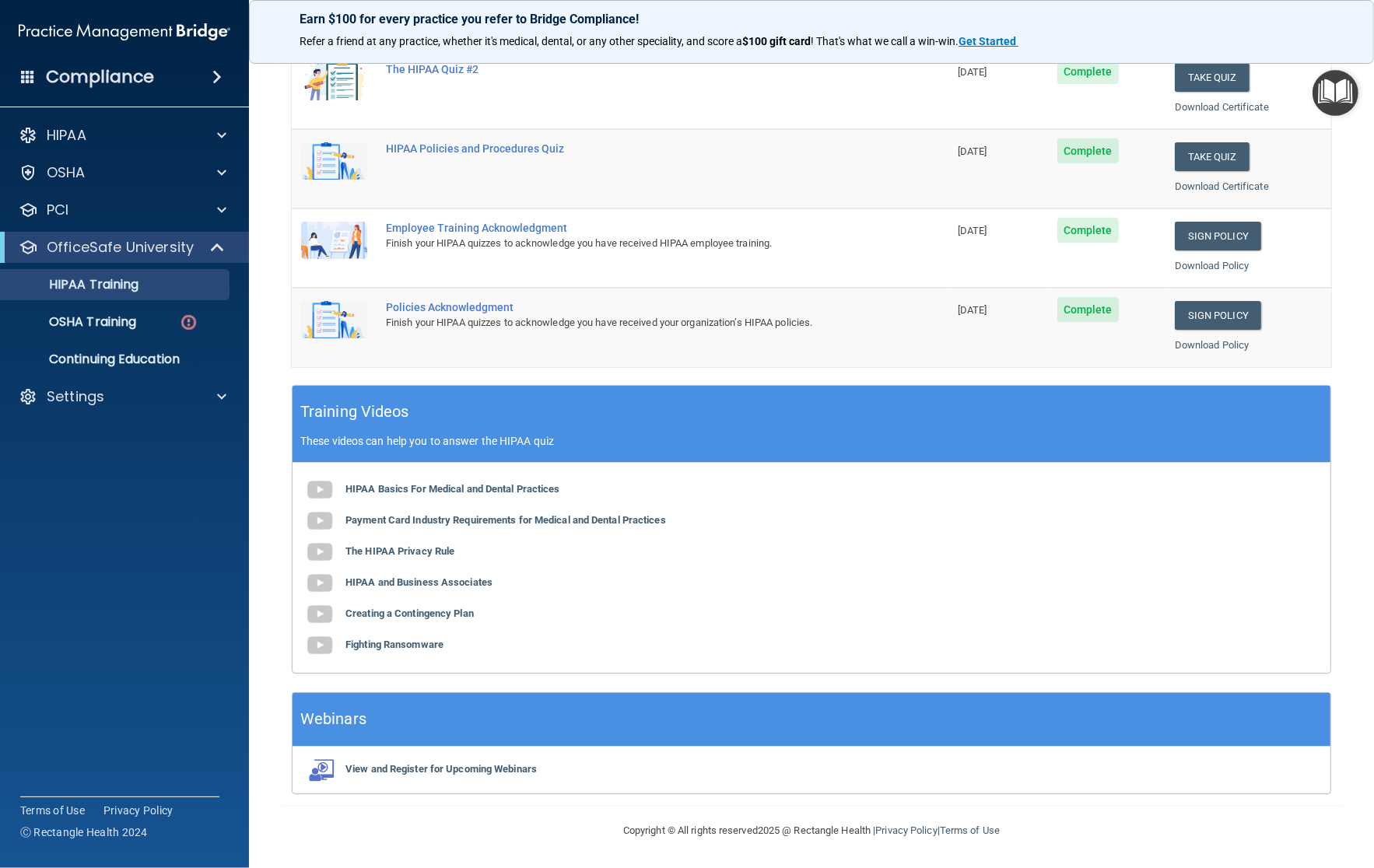
click at [1090, 504] on div "HIPAA Basics For Medical and Dental Practices Payment Card Industry Requirement…" at bounding box center [811, 568] width 1038 height 210
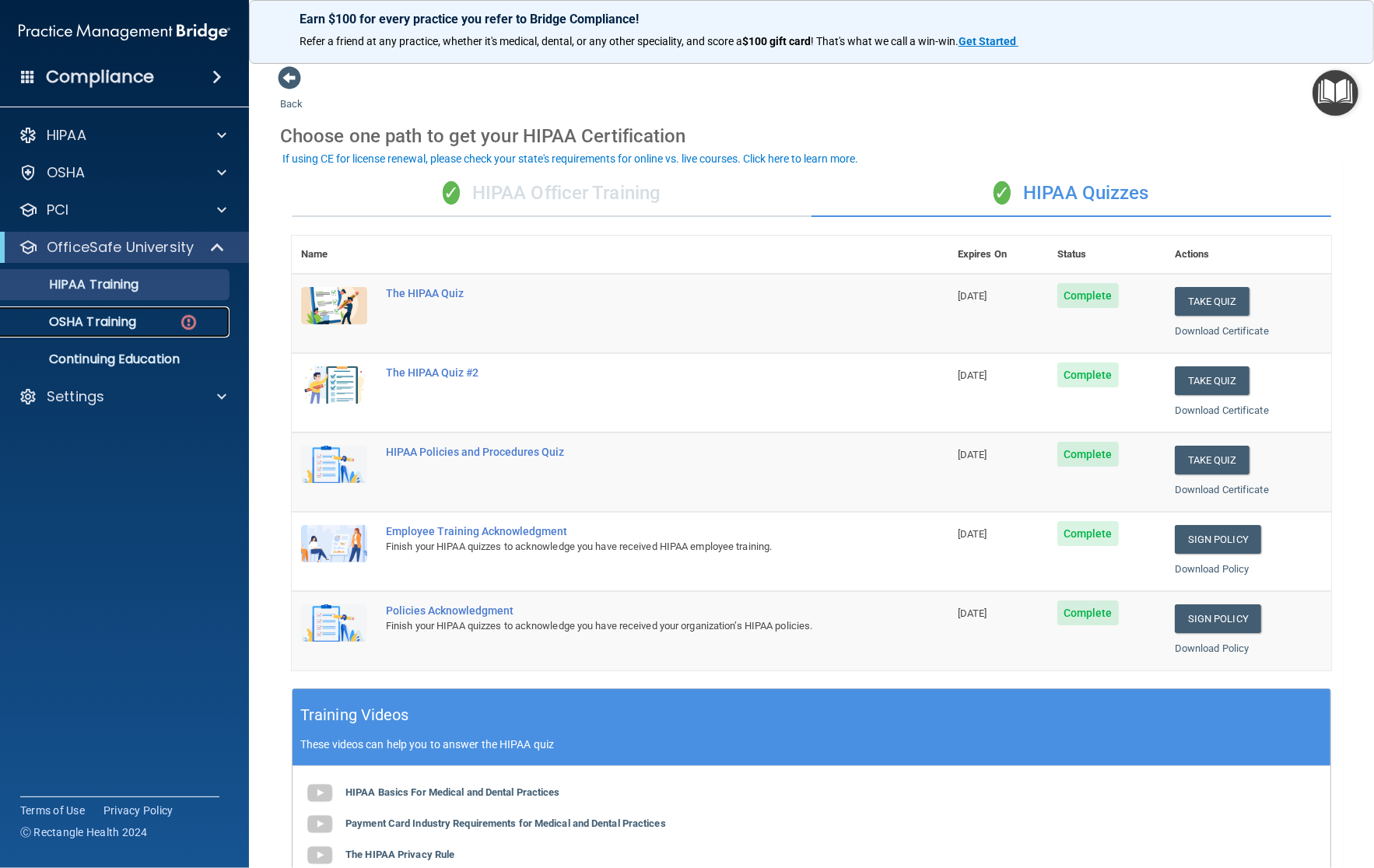
click at [154, 325] on div "OSHA Training" at bounding box center [116, 322] width 212 height 15
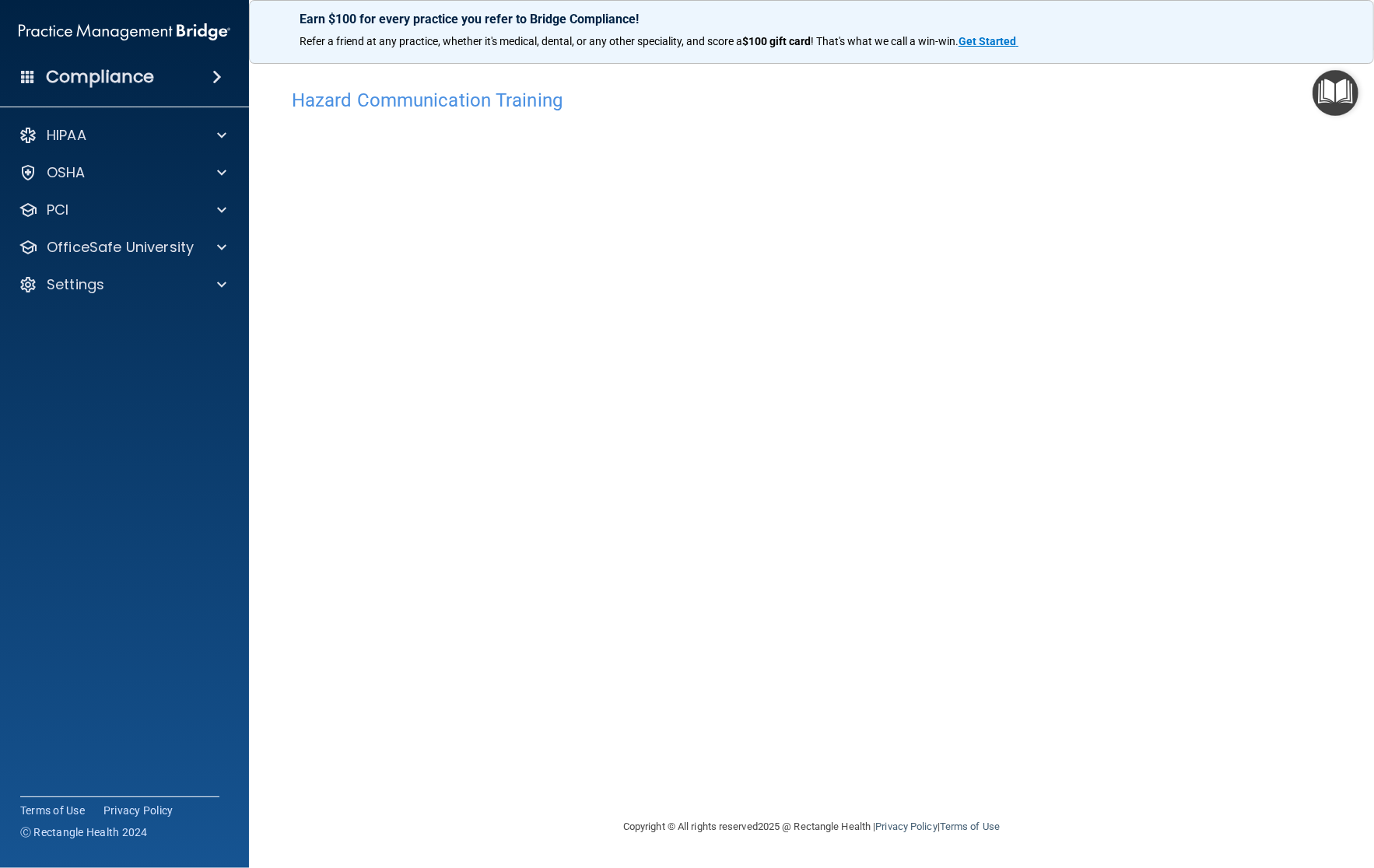
click at [1098, 543] on div "Hazard Communication Training This course doesn’t expire until 09/10/2025. Are …" at bounding box center [811, 448] width 1063 height 737
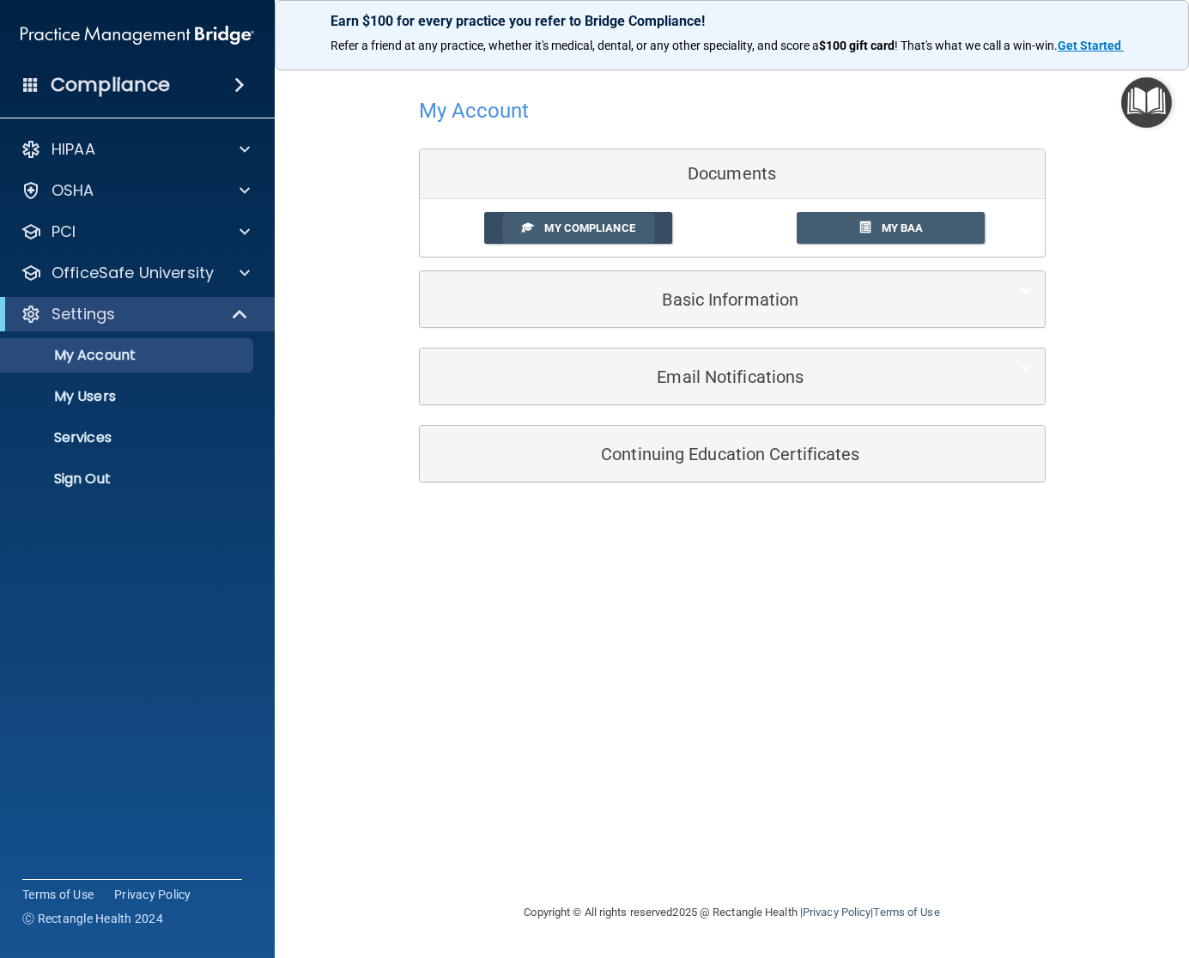
click at [628, 219] on link "My Compliance" at bounding box center [578, 228] width 188 height 32
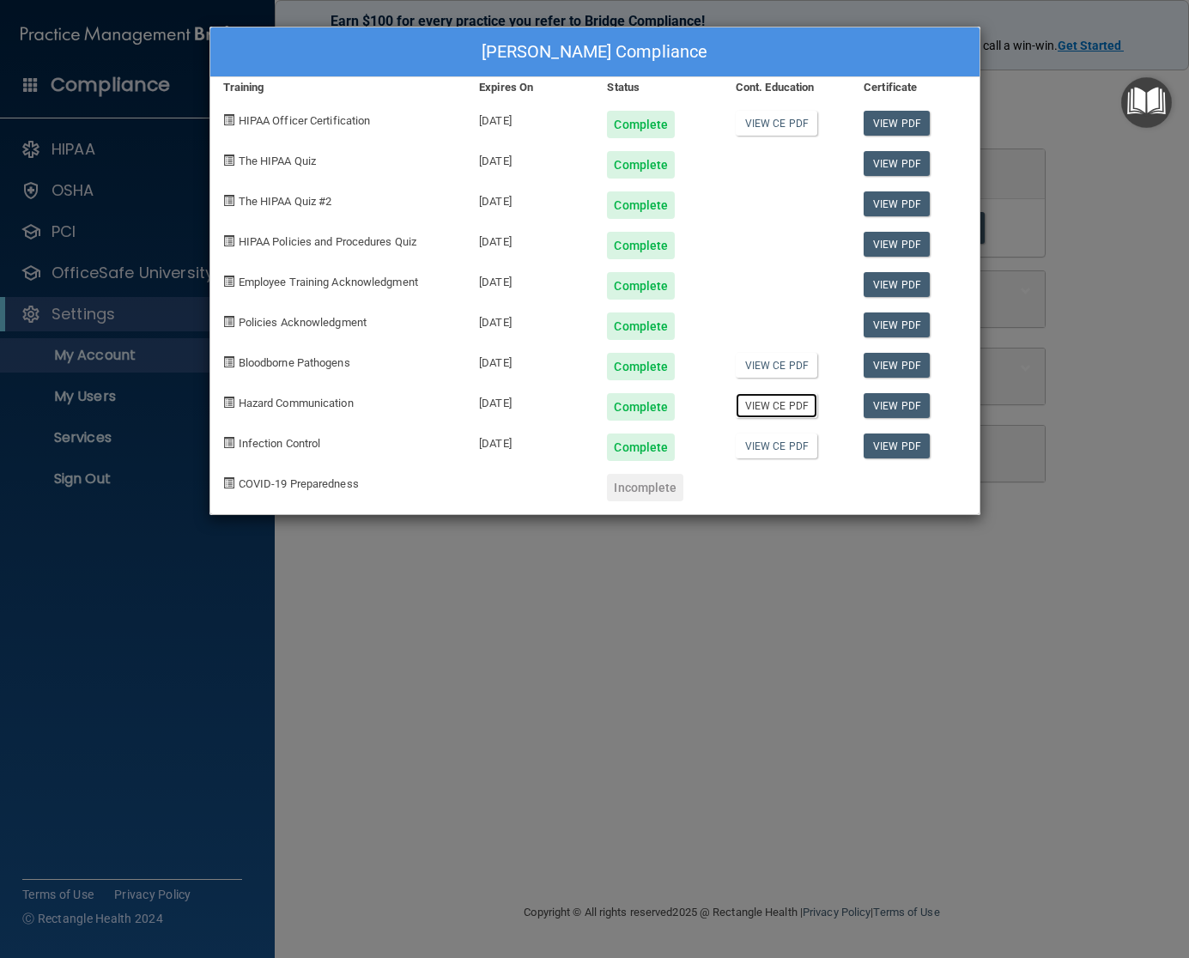
click at [768, 410] on link "View CE PDF" at bounding box center [777, 405] width 82 height 25
click at [810, 841] on div "Emerald Nguyen's Compliance Training Expires On Status Cont. Education Certific…" at bounding box center [594, 479] width 1189 height 958
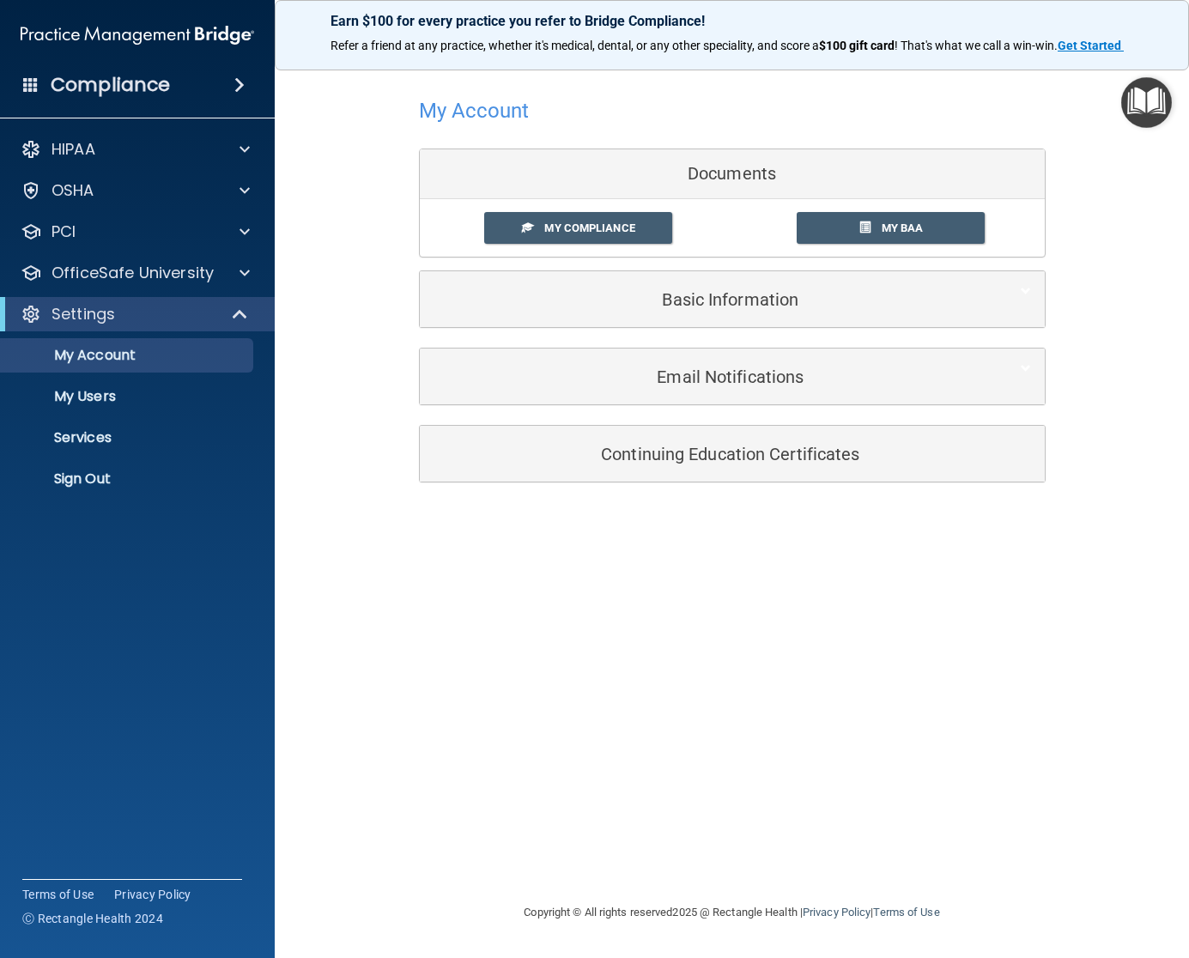
drag, startPoint x: 366, startPoint y: 270, endPoint x: 391, endPoint y: 163, distance: 110.2
click at [366, 258] on div "My Account Documents My Compliance My Compliance My BAA Basic Information Full …" at bounding box center [732, 287] width 846 height 430
click at [99, 388] on p "My Users" at bounding box center [128, 396] width 234 height 17
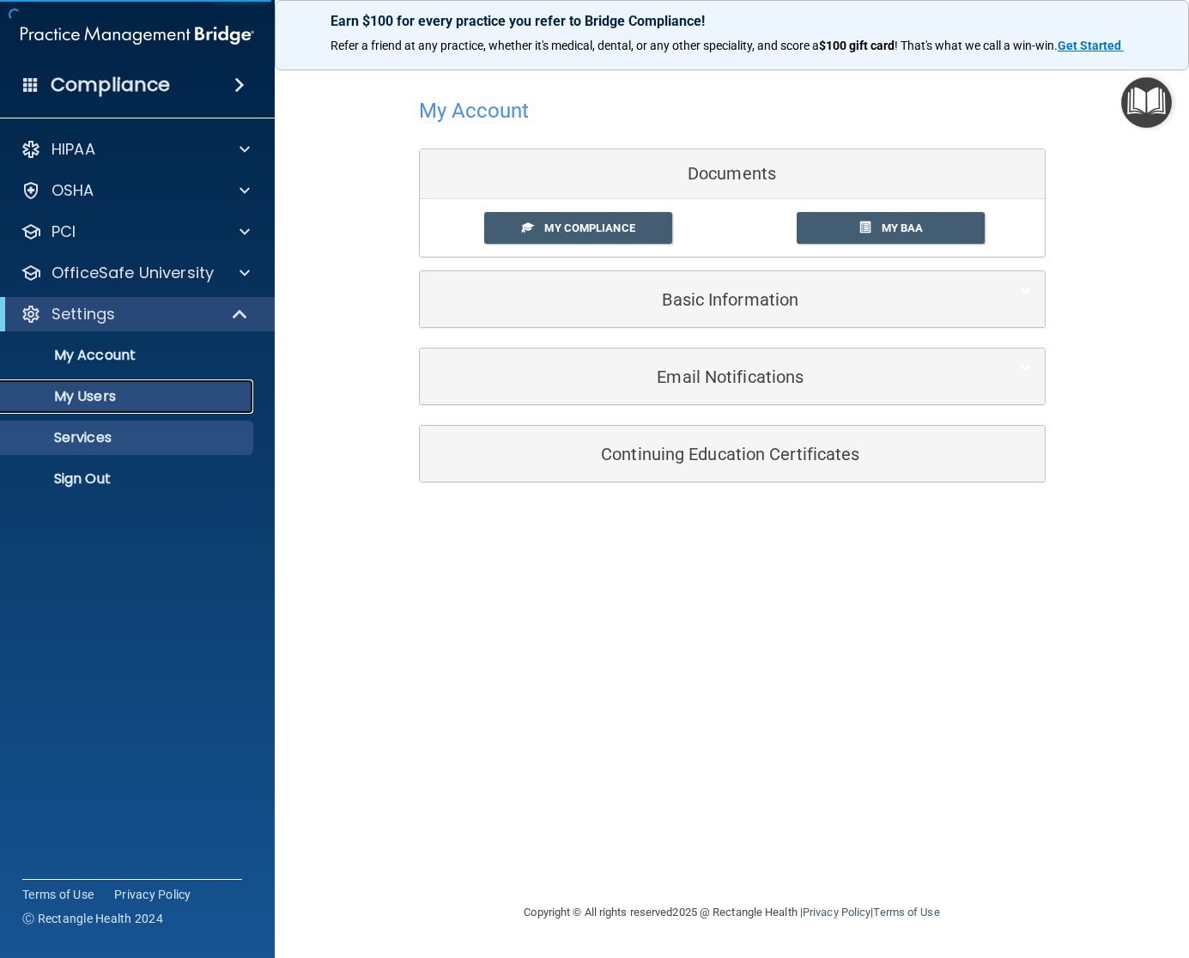
select select "20"
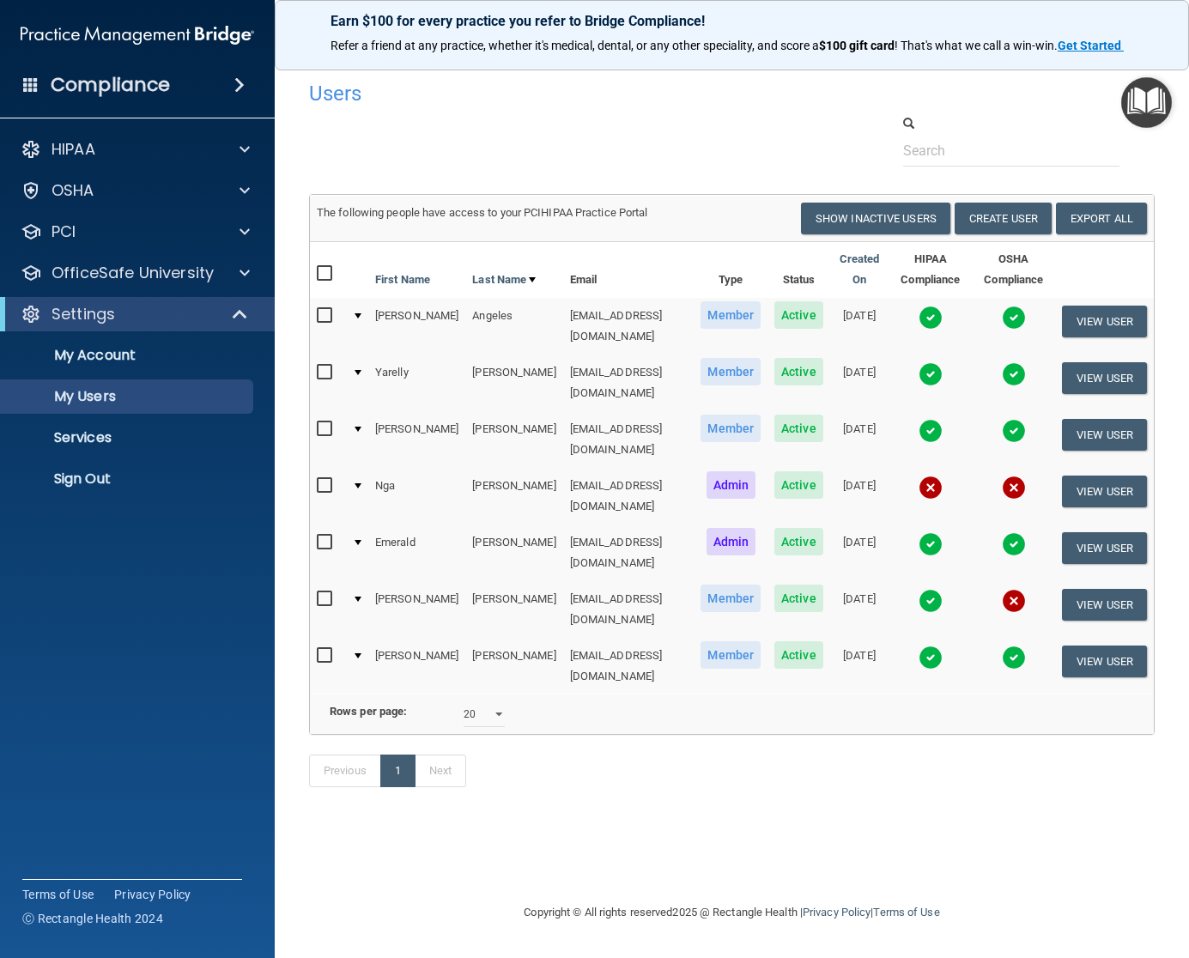
click at [357, 427] on div at bounding box center [358, 429] width 7 height 5
click at [919, 419] on img at bounding box center [931, 431] width 24 height 24
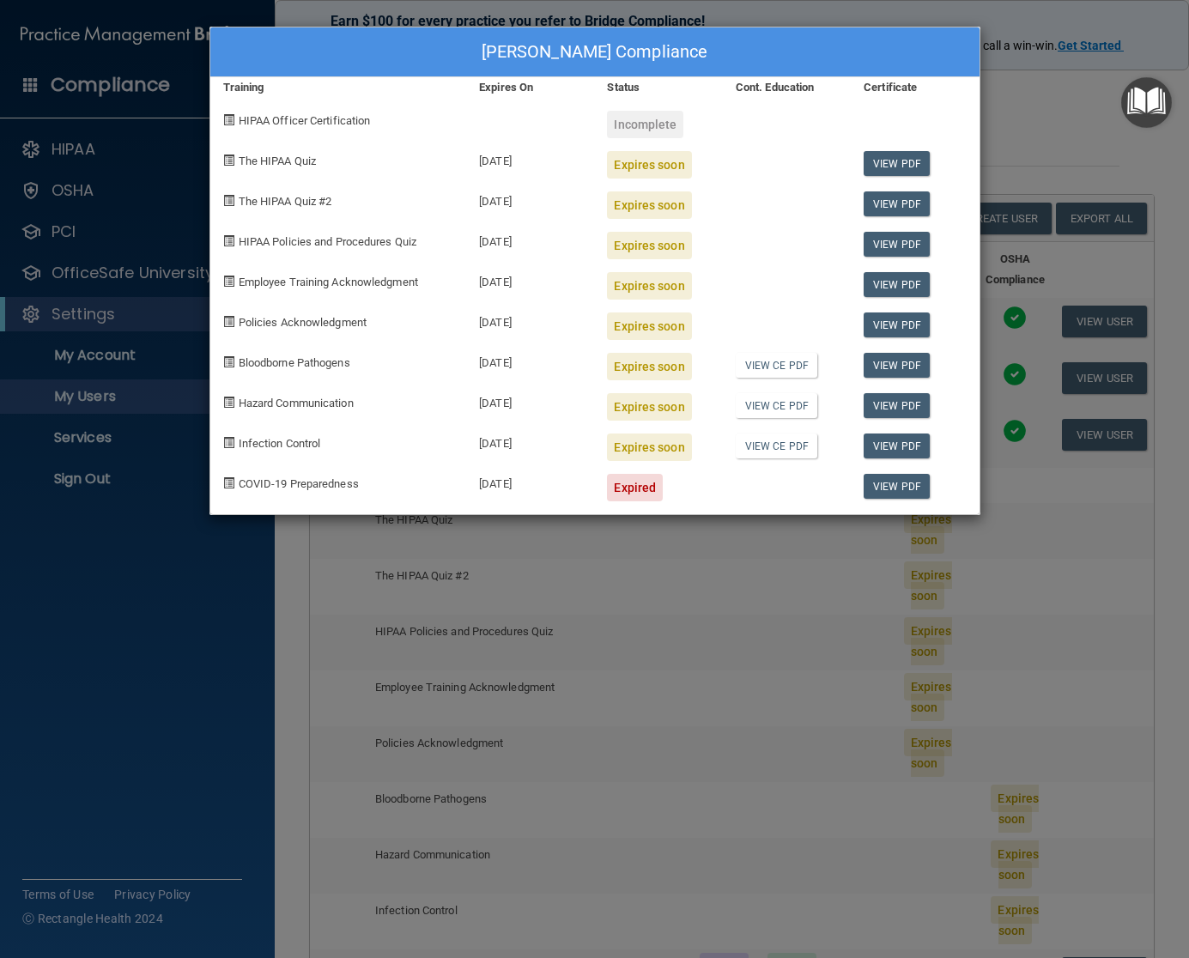
click at [185, 139] on div "Marie Duran's Compliance Training Expires On Status Cont. Education Certificate…" at bounding box center [594, 479] width 1189 height 958
